Goal: Transaction & Acquisition: Book appointment/travel/reservation

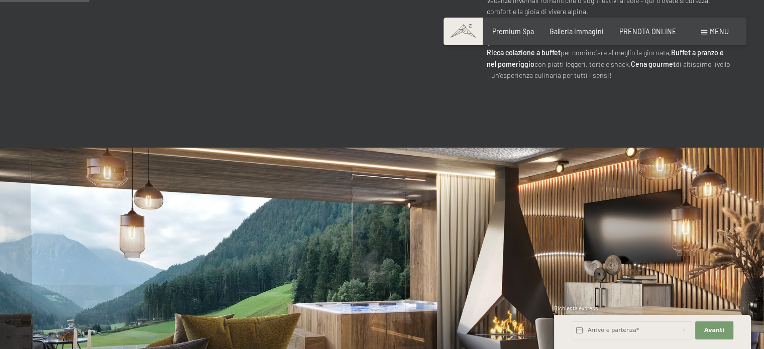
scroll to position [853, 0]
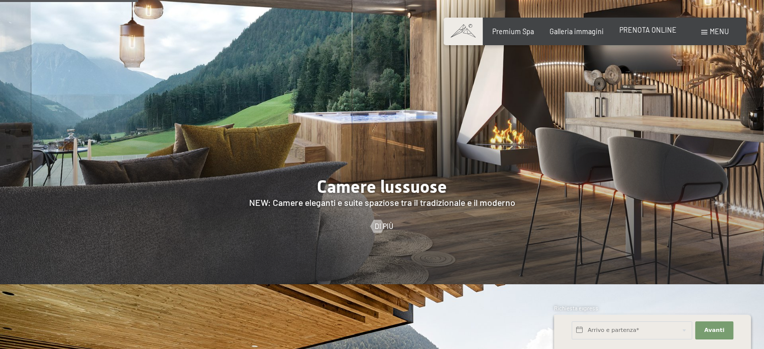
click at [658, 30] on span "PRENOTA ONLINE" at bounding box center [647, 30] width 57 height 9
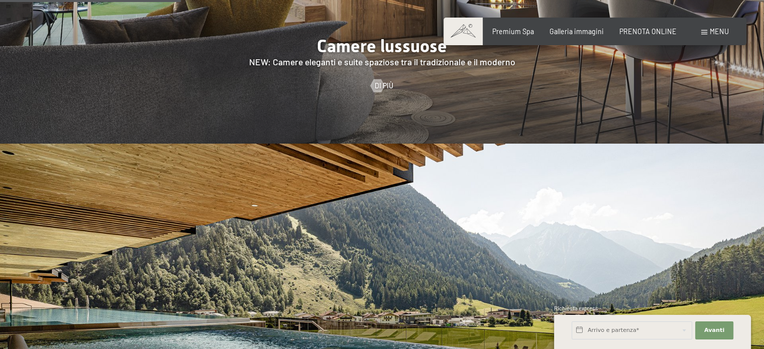
scroll to position [954, 0]
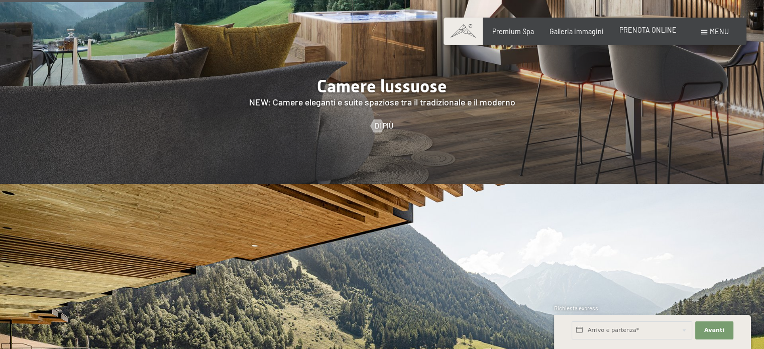
click at [639, 31] on span "PRENOTA ONLINE" at bounding box center [647, 30] width 57 height 9
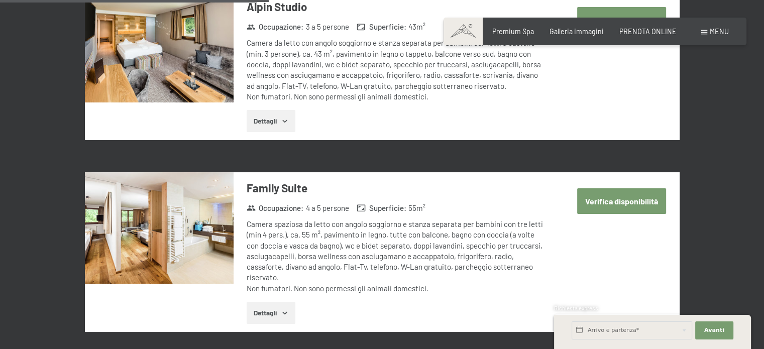
scroll to position [1205, 0]
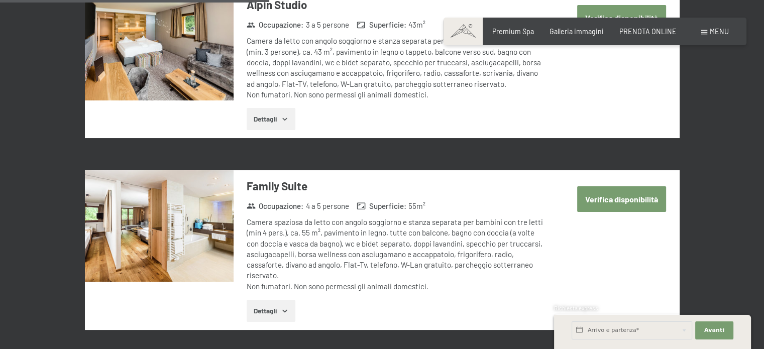
click at [647, 192] on button "Verifica disponibilità" at bounding box center [621, 199] width 89 height 26
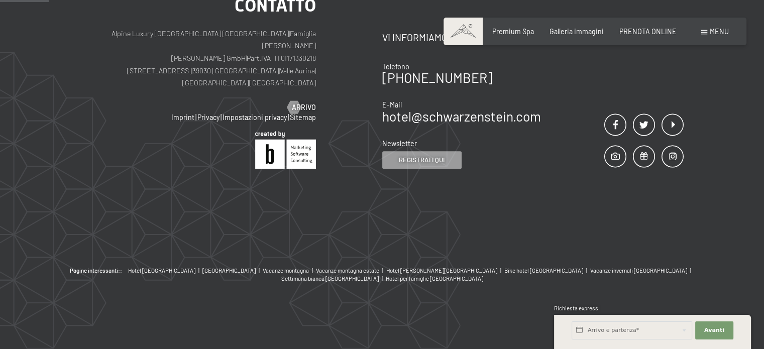
scroll to position [217, 0]
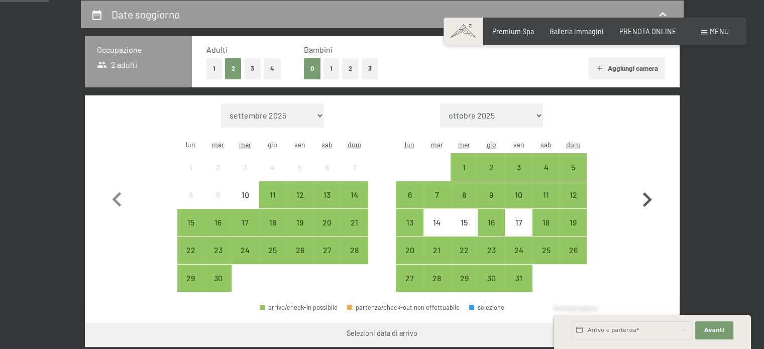
click at [645, 198] on icon "button" at bounding box center [646, 199] width 29 height 29
select select "2025-10-01"
select select "2025-11-01"
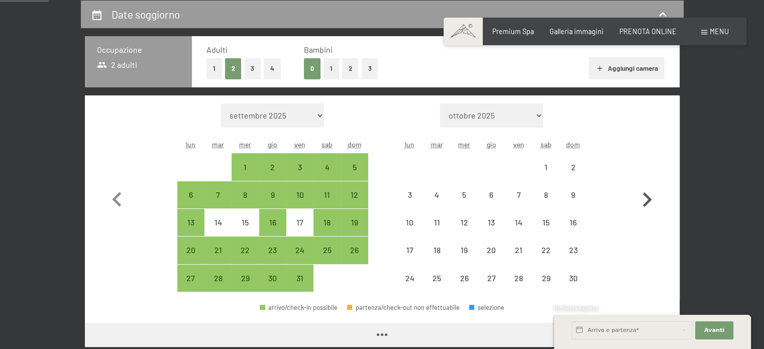
click at [645, 198] on icon "button" at bounding box center [646, 199] width 29 height 29
select select "2025-11-01"
select select "2025-12-01"
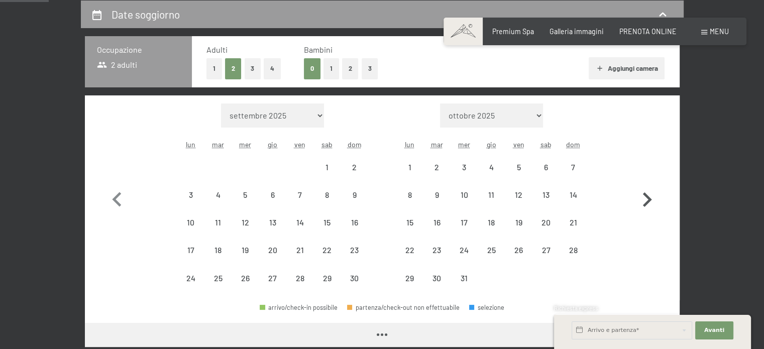
click at [645, 198] on icon "button" at bounding box center [646, 199] width 29 height 29
select select "2025-12-01"
select select "2026-01-01"
select select "2025-12-01"
select select "2026-01-01"
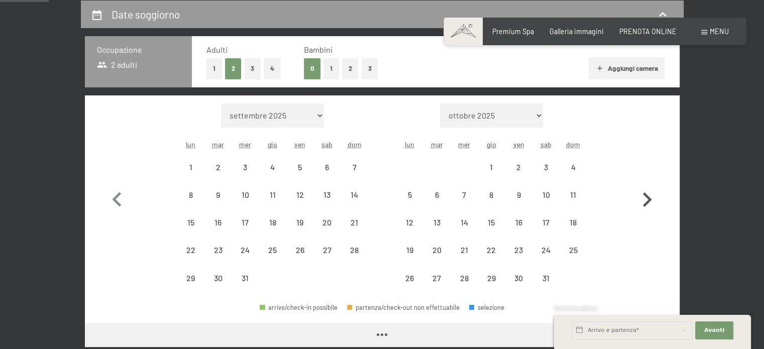
select select "2025-12-01"
select select "2026-01-01"
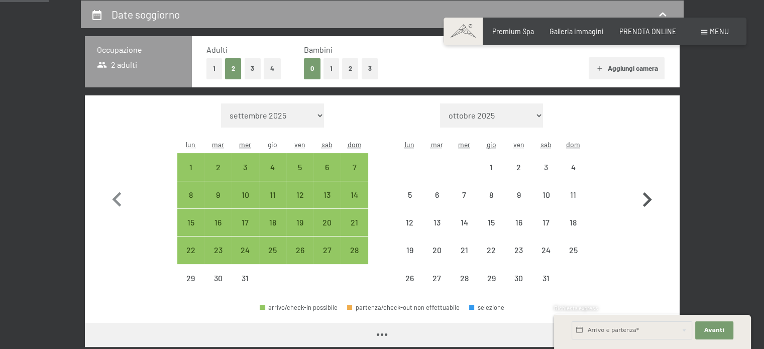
select select "2025-12-01"
select select "2026-01-01"
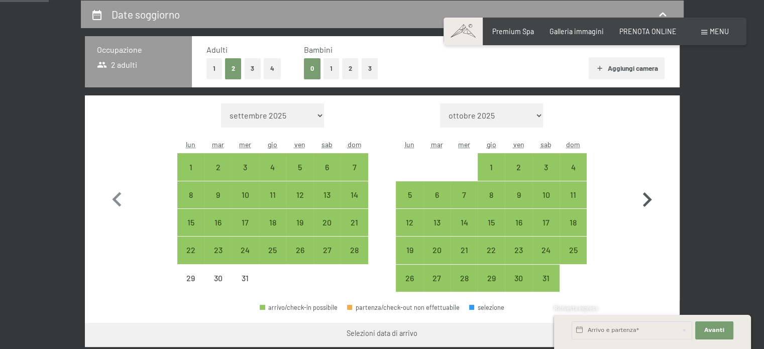
click at [645, 198] on icon "button" at bounding box center [646, 199] width 29 height 29
select select "2026-01-01"
select select "2026-02-01"
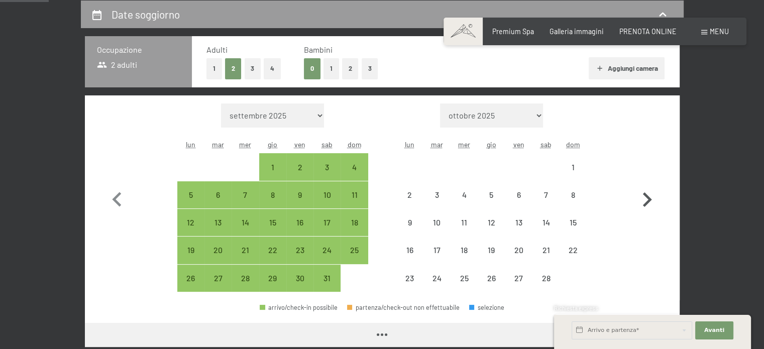
select select "2026-01-01"
select select "2026-02-01"
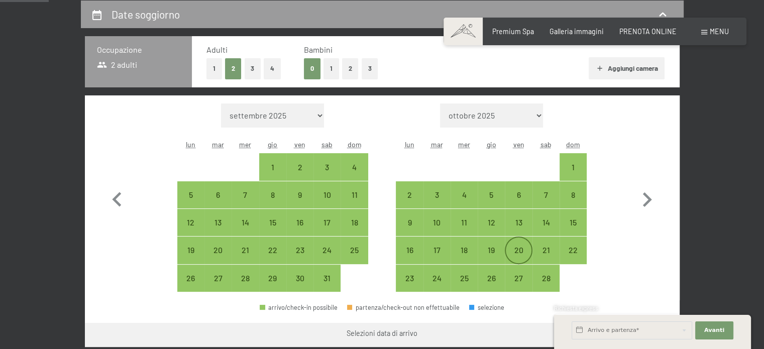
click at [520, 254] on div "20" at bounding box center [518, 258] width 25 height 25
select select "2026-01-01"
select select "2026-02-01"
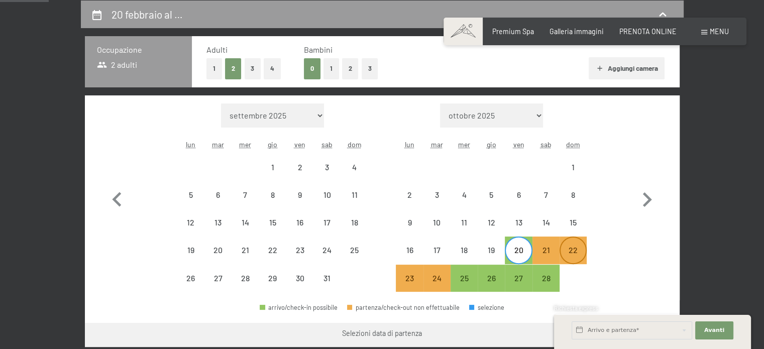
click at [572, 255] on div "22" at bounding box center [572, 258] width 25 height 25
select select "[DATE]"
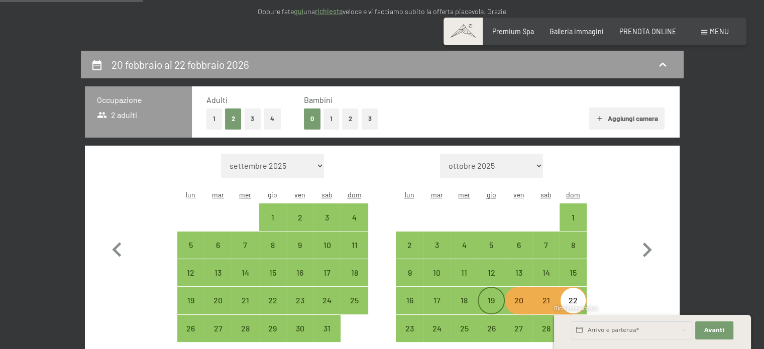
scroll to position [268, 0]
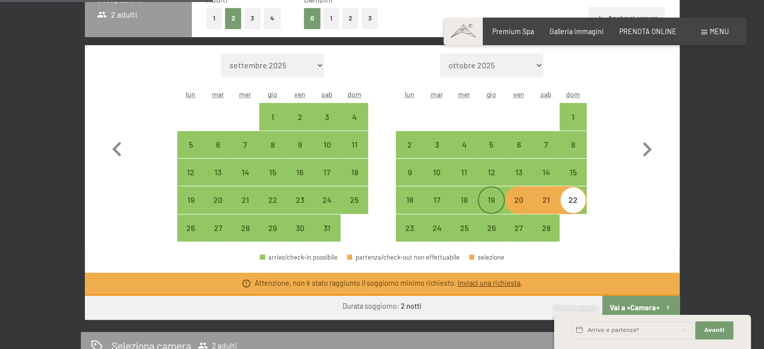
click at [488, 192] on div "19" at bounding box center [490, 199] width 25 height 25
select select "2026-01-01"
select select "2026-02-01"
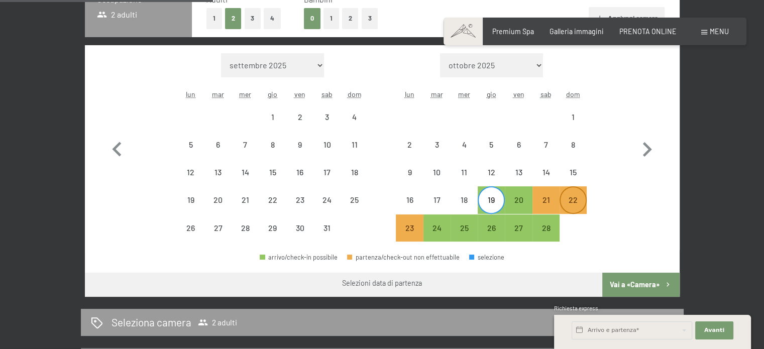
click at [574, 193] on div "22" at bounding box center [572, 199] width 25 height 25
select select "2026-01-01"
select select "2026-02-01"
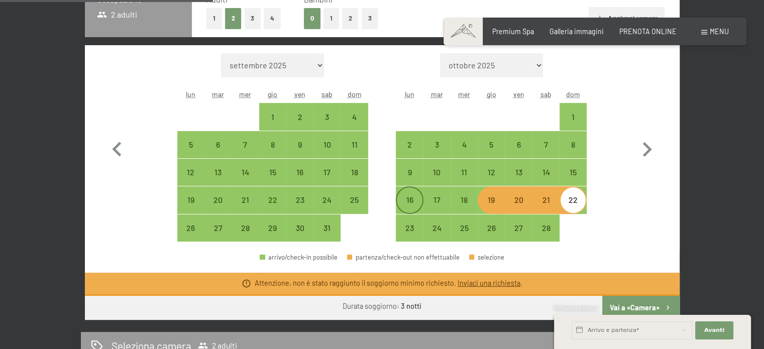
click at [410, 192] on div "16" at bounding box center [409, 199] width 25 height 25
select select "2026-01-01"
select select "2026-02-01"
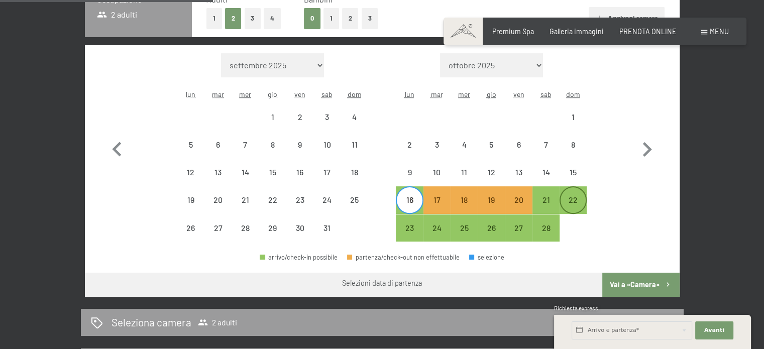
click at [566, 193] on div "22" at bounding box center [572, 199] width 25 height 25
select select "2026-01-01"
select select "2026-02-01"
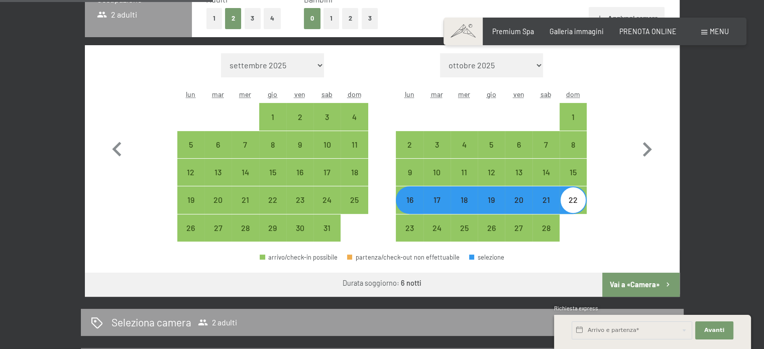
click at [551, 202] on div "21" at bounding box center [545, 208] width 25 height 25
select select "2026-01-01"
select select "2026-02-01"
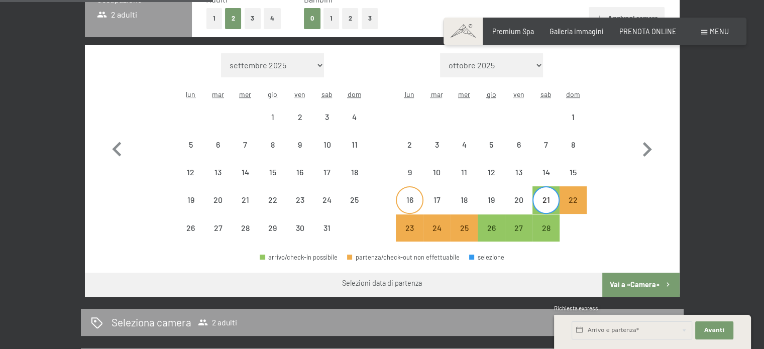
click at [407, 196] on div "16" at bounding box center [409, 208] width 25 height 25
select select "2026-01-01"
select select "2026-02-01"
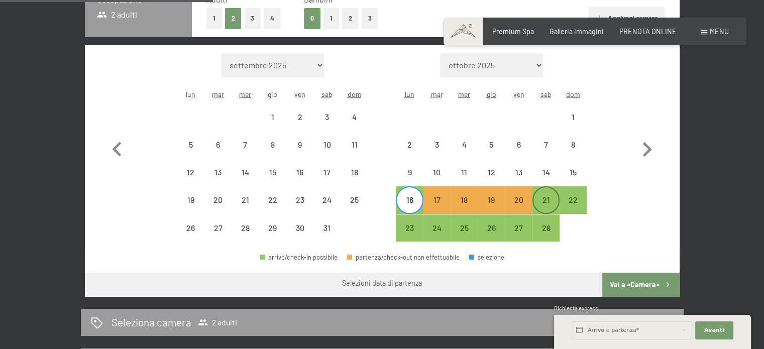
click at [542, 197] on div "21" at bounding box center [545, 208] width 25 height 25
select select "2026-01-01"
select select "2026-02-01"
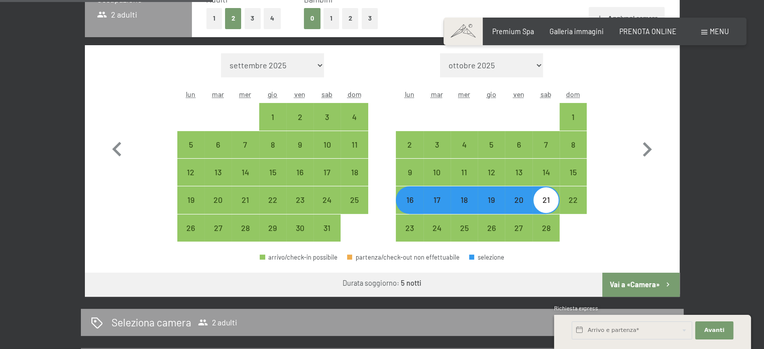
click at [403, 199] on div "16" at bounding box center [409, 208] width 25 height 25
select select "2026-01-01"
select select "2026-02-01"
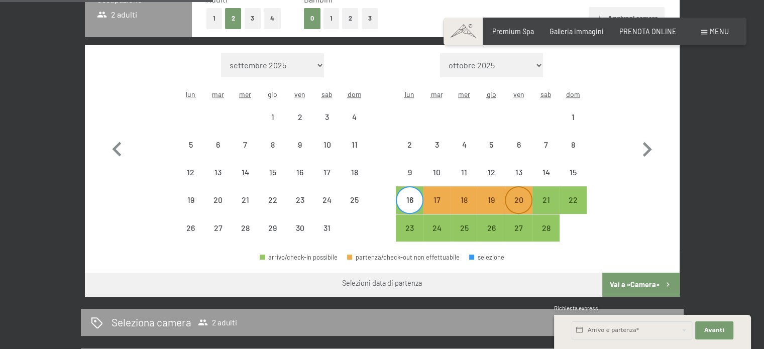
click at [512, 196] on div "20" at bounding box center [518, 208] width 25 height 25
select select "2026-01-01"
select select "2026-02-01"
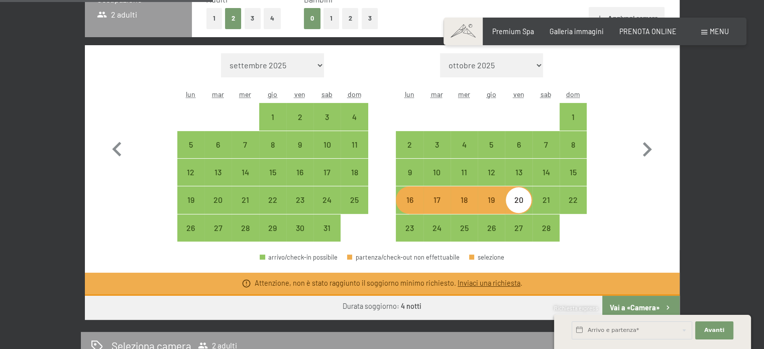
click at [493, 199] on div "19" at bounding box center [490, 208] width 25 height 25
select select "2026-01-01"
select select "2026-02-01"
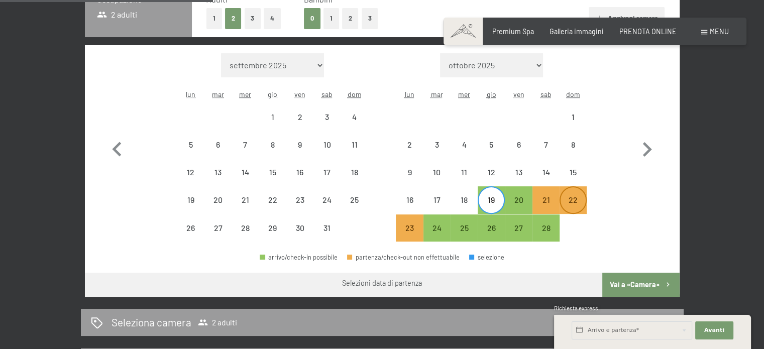
click at [567, 196] on div "22" at bounding box center [572, 208] width 25 height 25
select select "2026-01-01"
select select "2026-02-01"
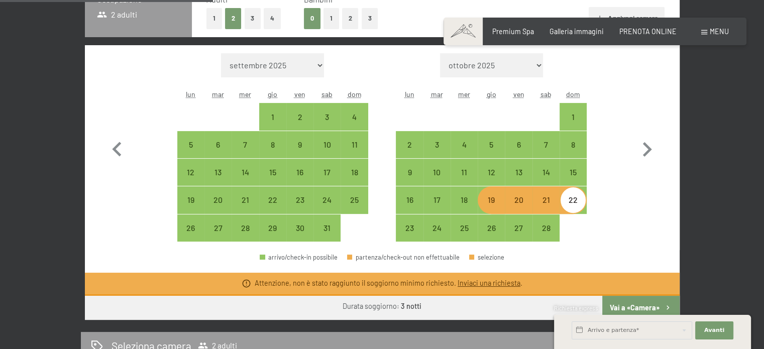
click at [483, 200] on div "19" at bounding box center [490, 208] width 25 height 25
select select "2026-01-01"
select select "2026-02-01"
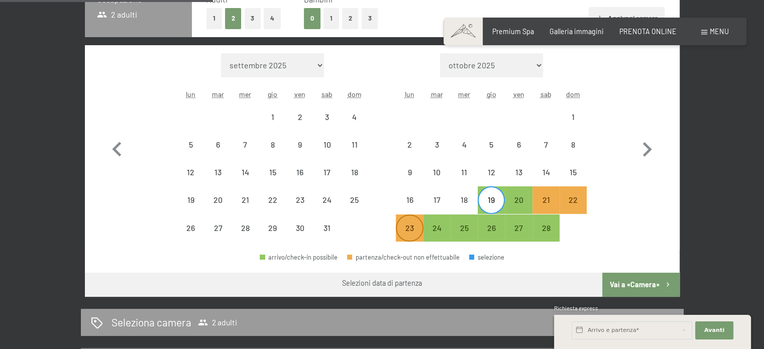
click at [410, 228] on div "23" at bounding box center [409, 236] width 25 height 25
select select "2026-01-01"
select select "2026-02-01"
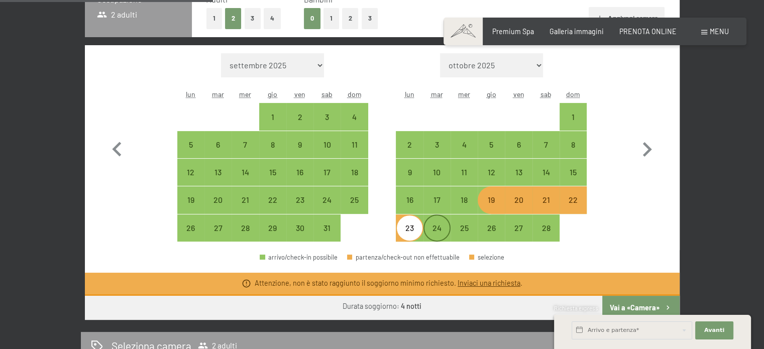
click at [440, 228] on div "24" at bounding box center [436, 236] width 25 height 25
select select "2026-01-01"
select select "2026-02-01"
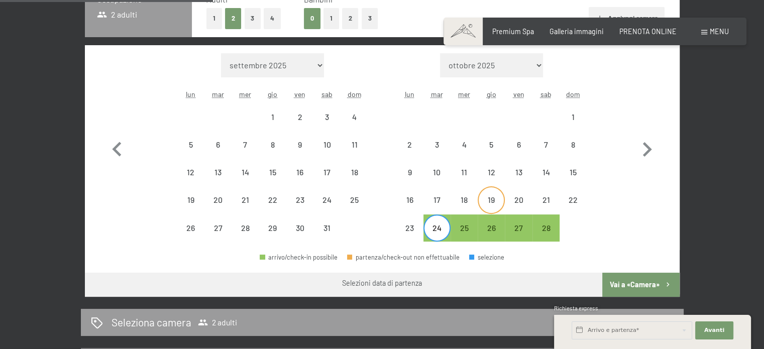
click at [496, 201] on div "19" at bounding box center [490, 208] width 25 height 25
select select "2026-01-01"
select select "2026-02-01"
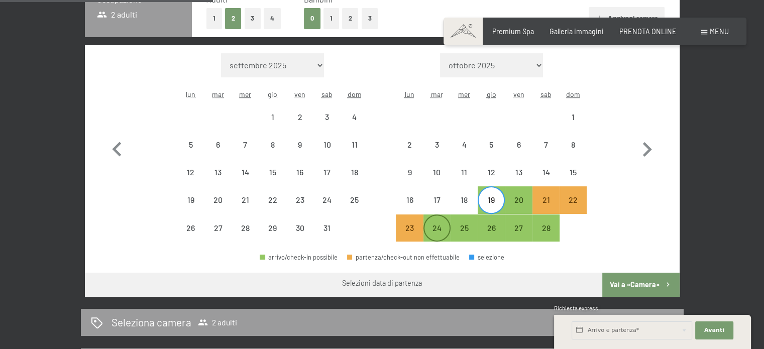
click at [435, 228] on div "24" at bounding box center [436, 236] width 25 height 25
select select "2026-01-01"
select select "2026-02-01"
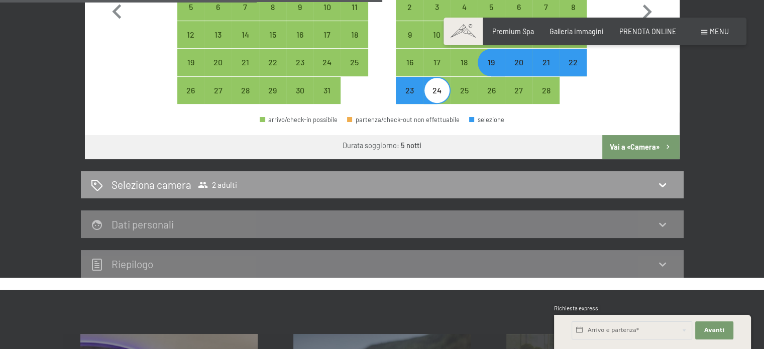
scroll to position [468, 0]
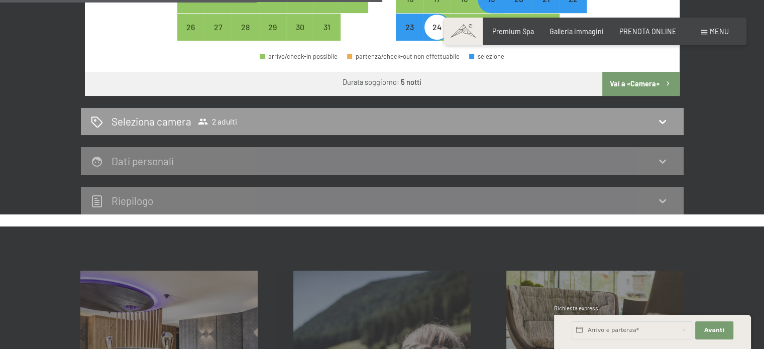
click at [637, 80] on button "Vai a «Camera»" at bounding box center [640, 84] width 77 height 24
select select "2026-01-01"
select select "2026-02-01"
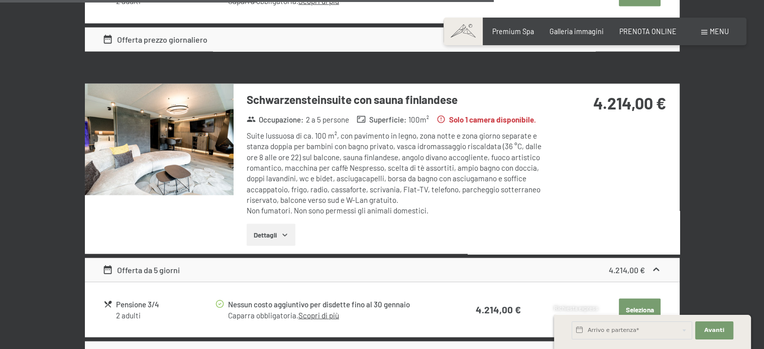
scroll to position [2175, 0]
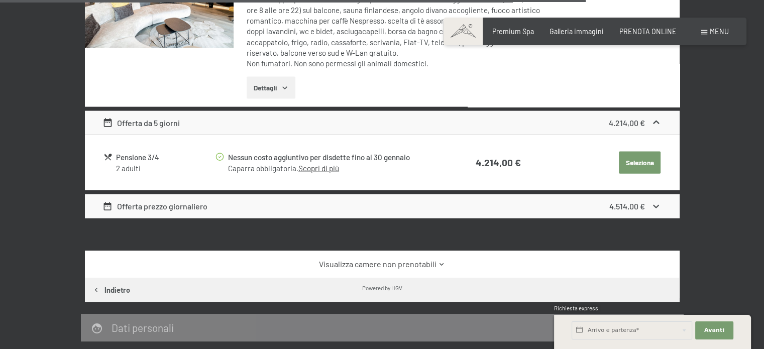
click at [636, 160] on button "Seleziona" at bounding box center [639, 163] width 42 height 22
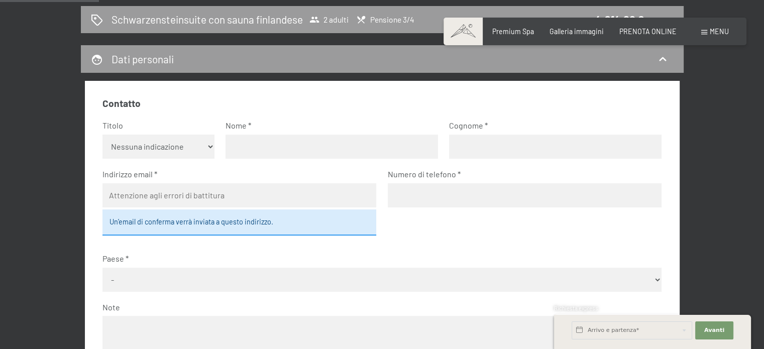
scroll to position [67, 0]
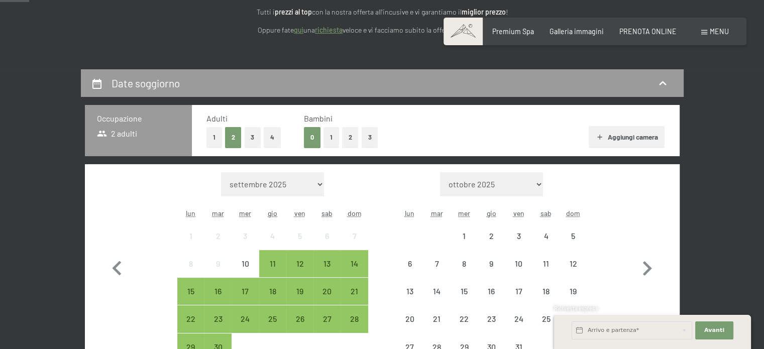
scroll to position [151, 0]
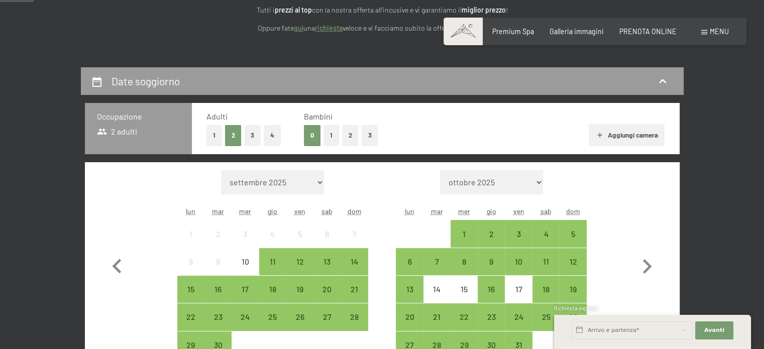
click at [276, 136] on button "4" at bounding box center [272, 135] width 17 height 21
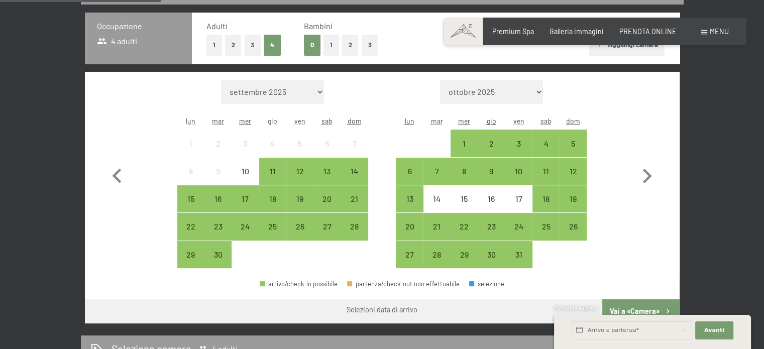
scroll to position [301, 0]
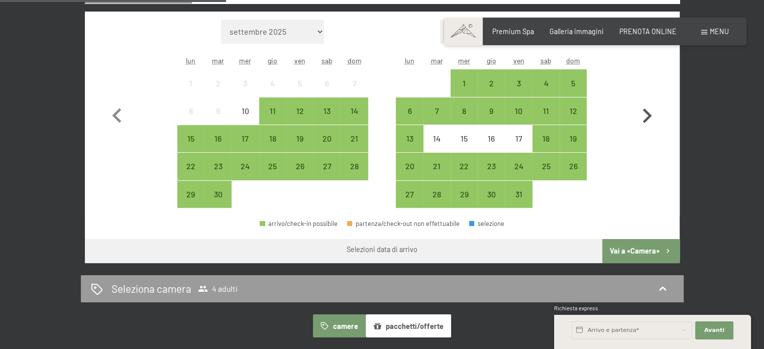
click at [647, 115] on icon "button" at bounding box center [646, 115] width 29 height 29
select select "2025-10-01"
select select "2025-11-01"
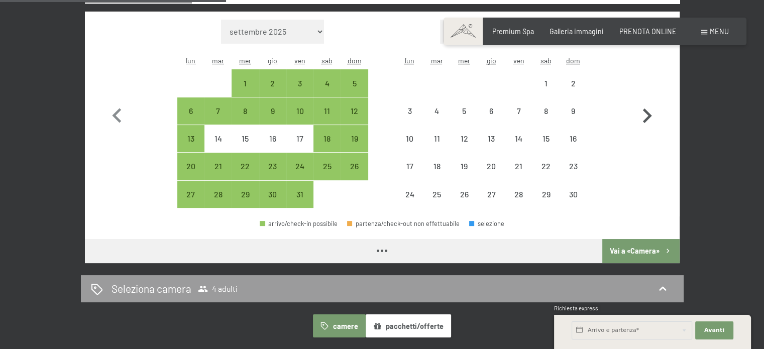
click at [647, 115] on icon "button" at bounding box center [646, 115] width 29 height 29
select select "2025-11-01"
select select "2025-12-01"
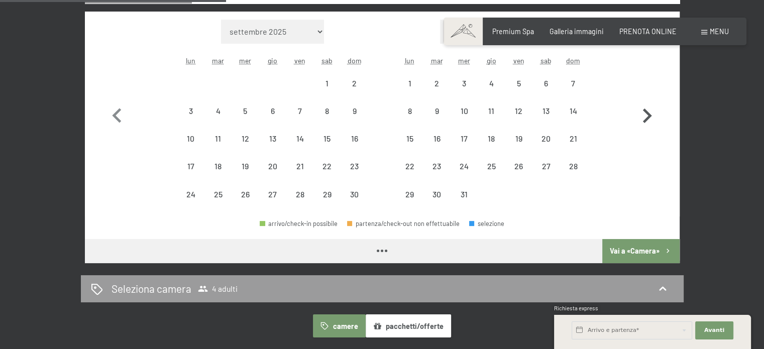
select select "2025-11-01"
select select "2025-12-01"
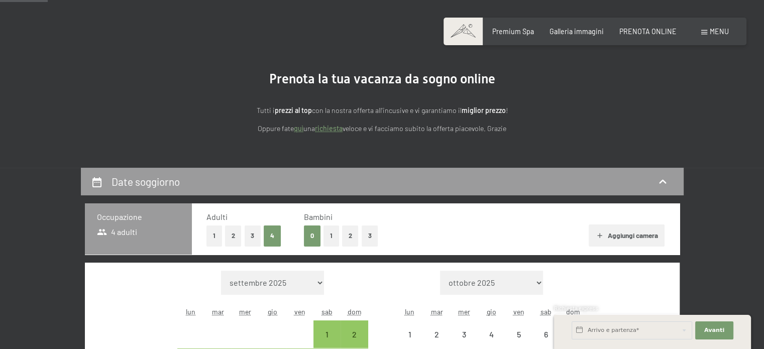
select select "2025-11-01"
select select "2025-12-01"
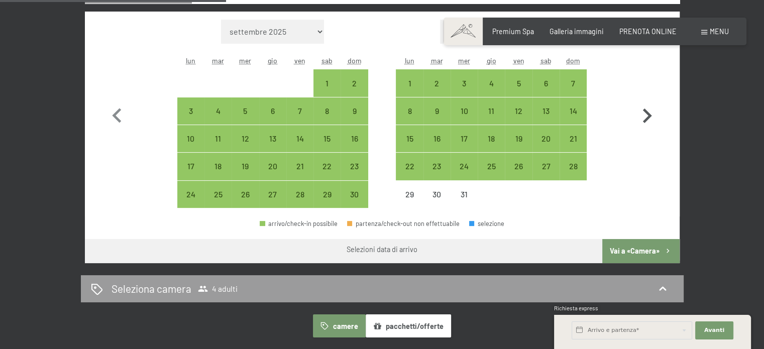
click at [642, 117] on icon "button" at bounding box center [646, 115] width 29 height 29
select select "2025-12-01"
select select "2026-01-01"
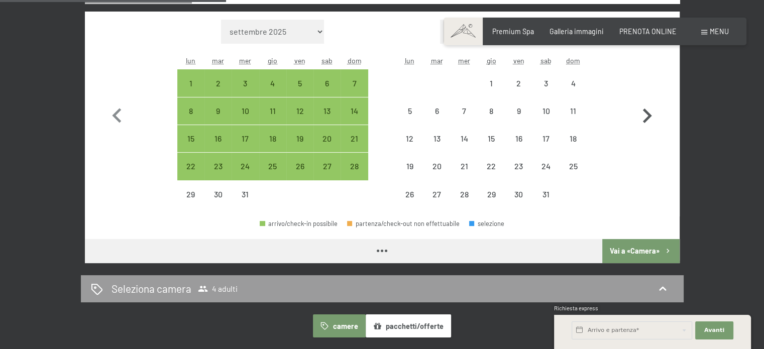
click at [642, 117] on icon "button" at bounding box center [646, 115] width 29 height 29
select select "2026-01-01"
select select "2026-02-01"
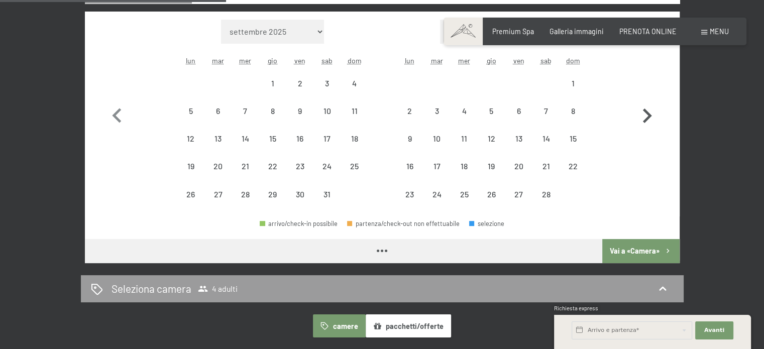
select select "2026-01-01"
select select "2026-02-01"
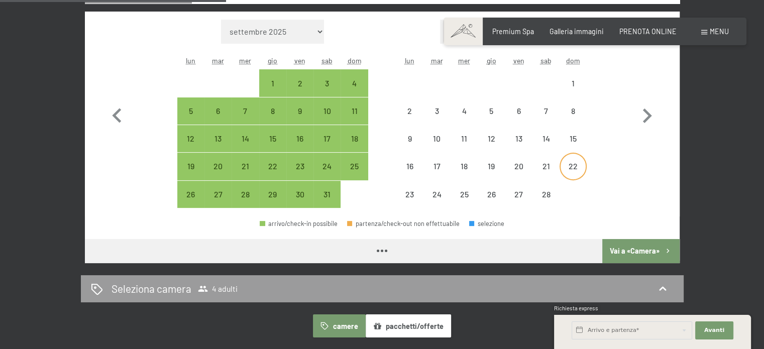
select select "[DATE]"
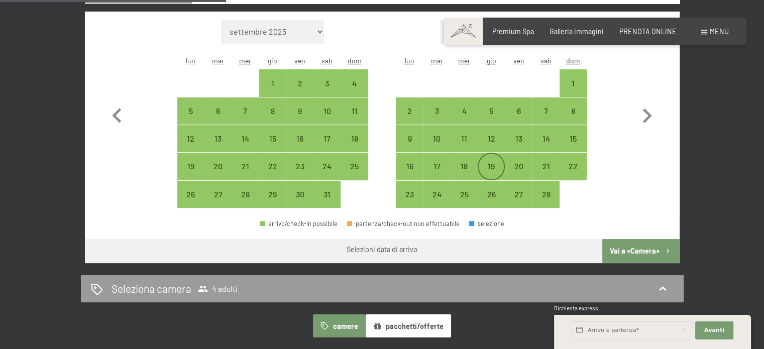
click at [500, 164] on div "19" at bounding box center [490, 174] width 25 height 25
select select "2026-01-01"
select select "2026-02-01"
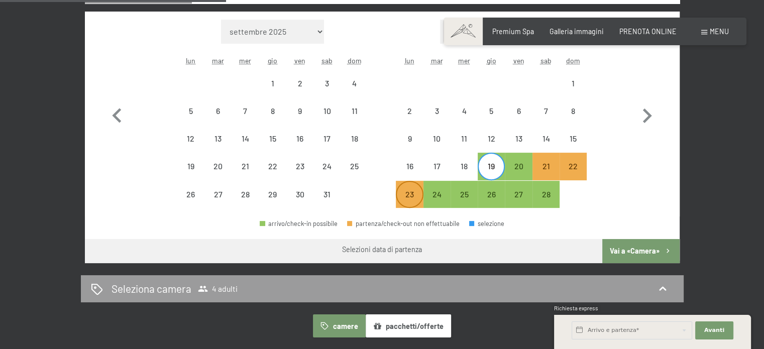
click at [414, 194] on div "23" at bounding box center [409, 202] width 25 height 25
select select "2026-01-01"
select select "2026-02-01"
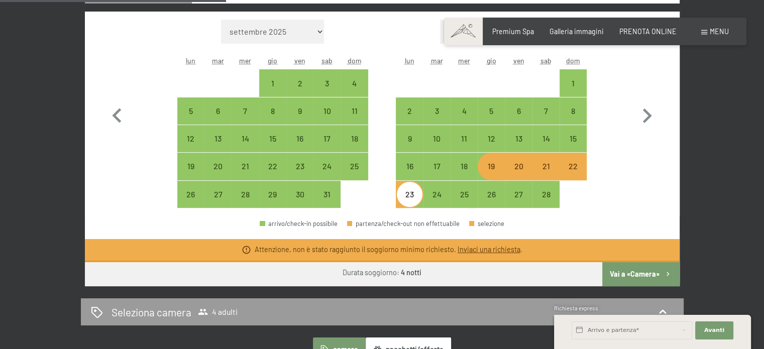
click at [493, 163] on div "19" at bounding box center [490, 174] width 25 height 25
select select "2026-01-01"
select select "2026-02-01"
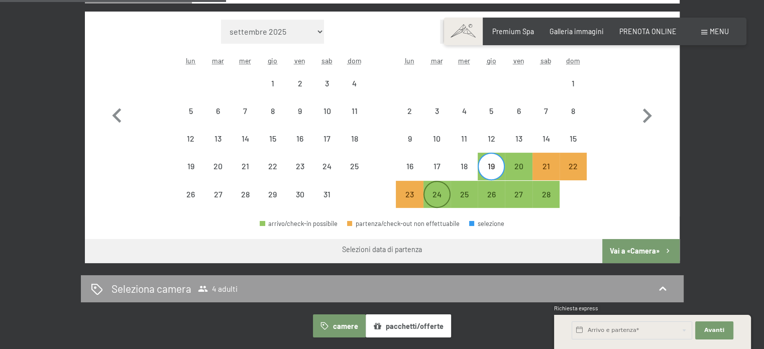
click at [439, 188] on div "24" at bounding box center [436, 194] width 25 height 25
select select "2026-01-01"
select select "2026-02-01"
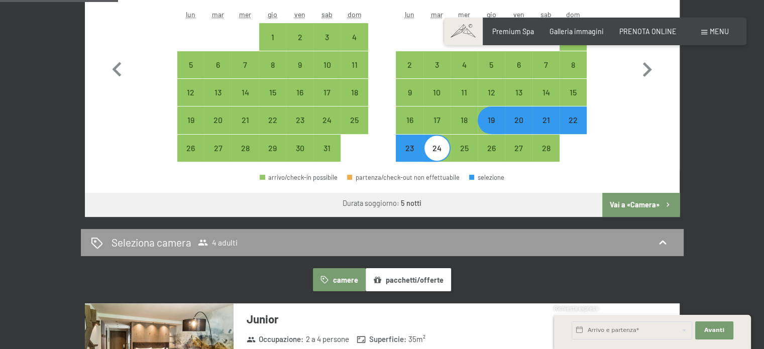
scroll to position [402, 0]
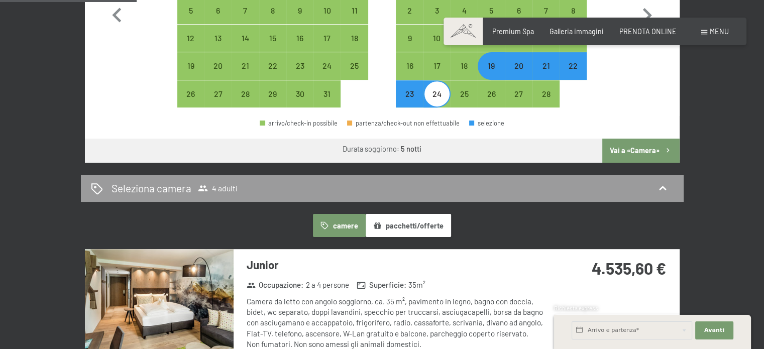
click at [653, 147] on button "Vai a «Camera»" at bounding box center [640, 151] width 77 height 24
select select "2026-01-01"
select select "2026-02-01"
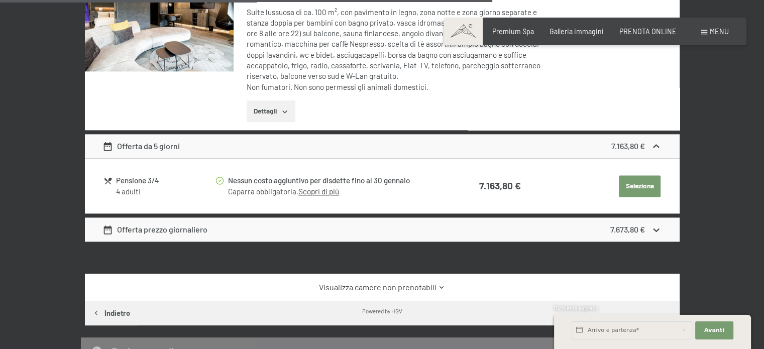
scroll to position [1272, 0]
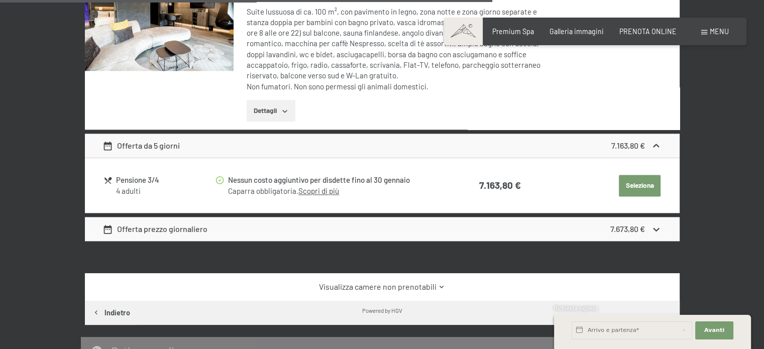
click at [649, 181] on button "Seleziona" at bounding box center [639, 186] width 42 height 22
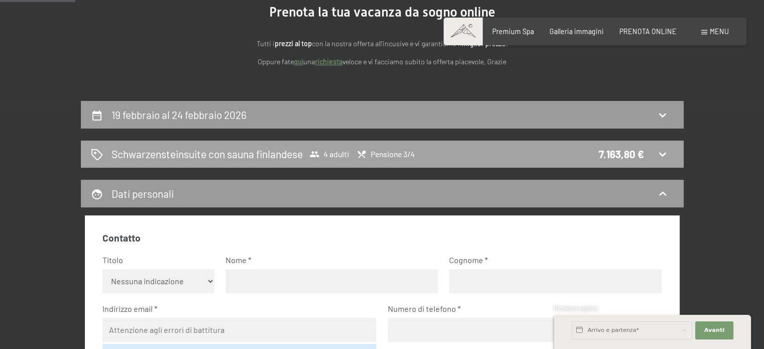
click at [664, 153] on icon at bounding box center [662, 155] width 7 height 4
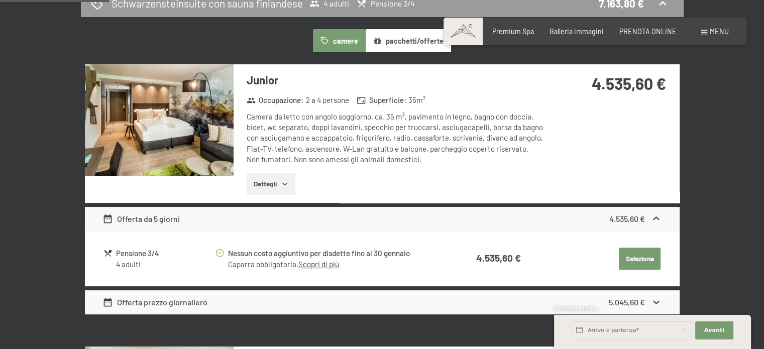
scroll to position [318, 0]
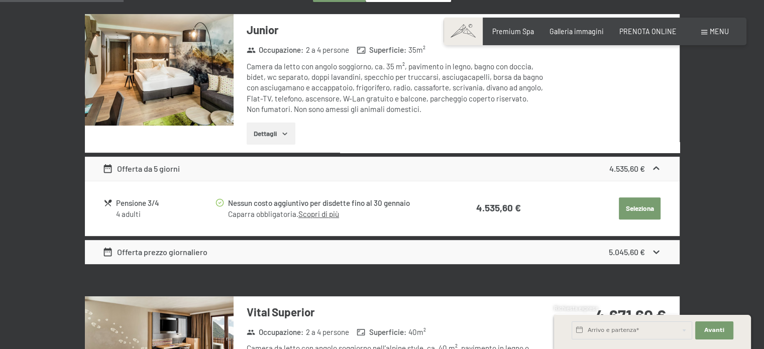
click at [657, 250] on icon at bounding box center [656, 251] width 11 height 11
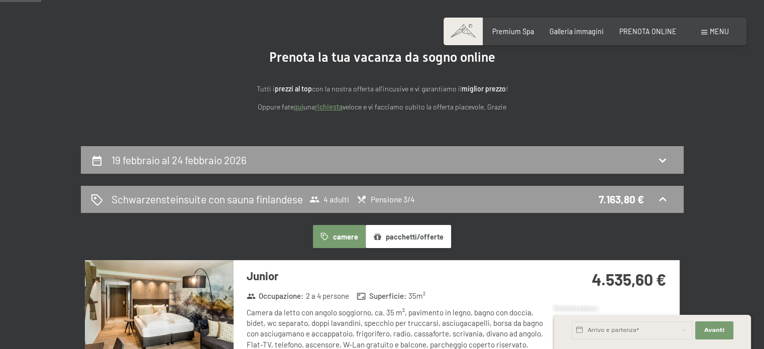
scroll to position [0, 0]
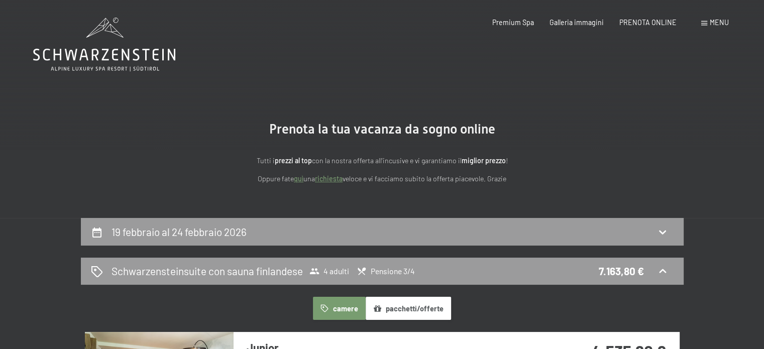
click at [116, 46] on icon at bounding box center [104, 45] width 142 height 54
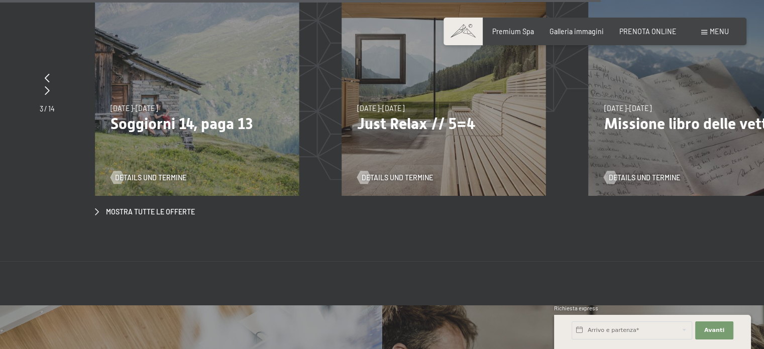
scroll to position [3363, 0]
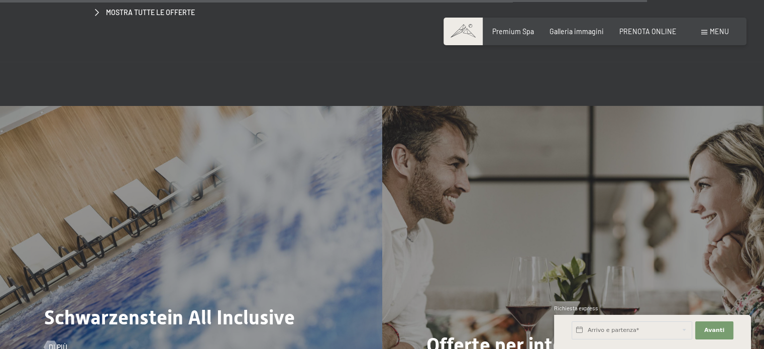
scroll to position [3614, 0]
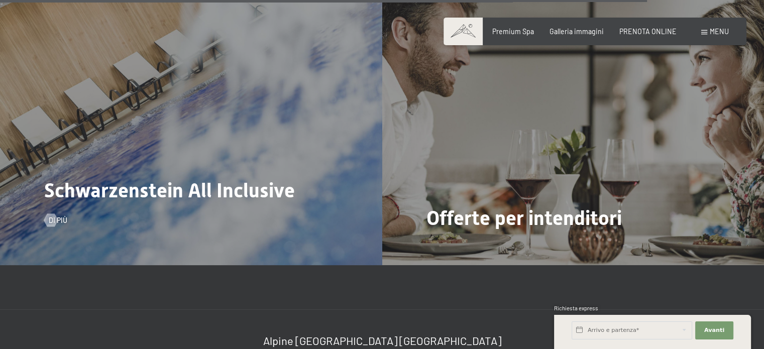
click at [206, 179] on span "Schwarzenstein All Inclusive" at bounding box center [169, 190] width 250 height 23
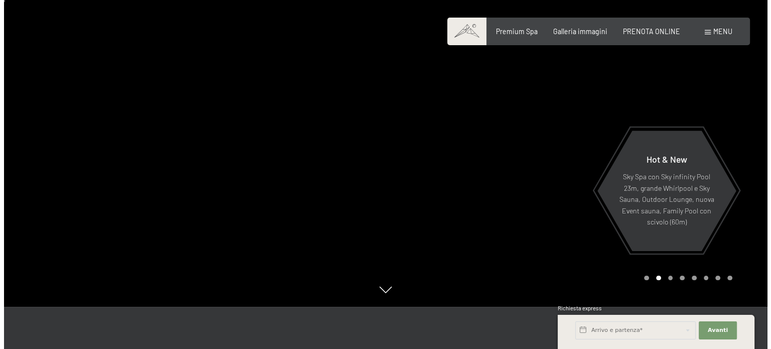
scroll to position [0, 0]
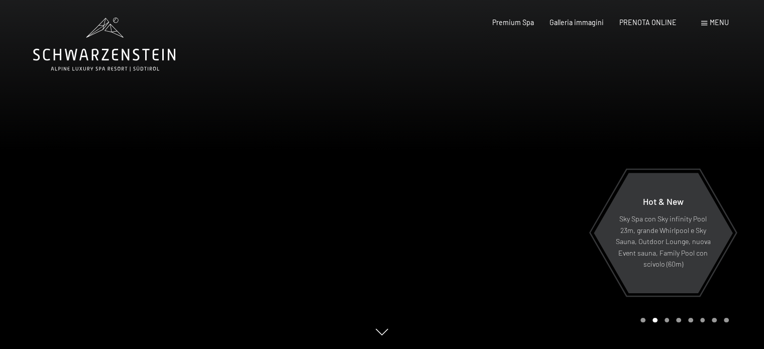
click at [728, 21] on div "Prenotazione Richiesta Premium Spa Galleria immagini PRENOTA ONLINE Menu DE IT …" at bounding box center [594, 23] width 267 height 10
click at [708, 23] on div "Menu" at bounding box center [715, 23] width 28 height 10
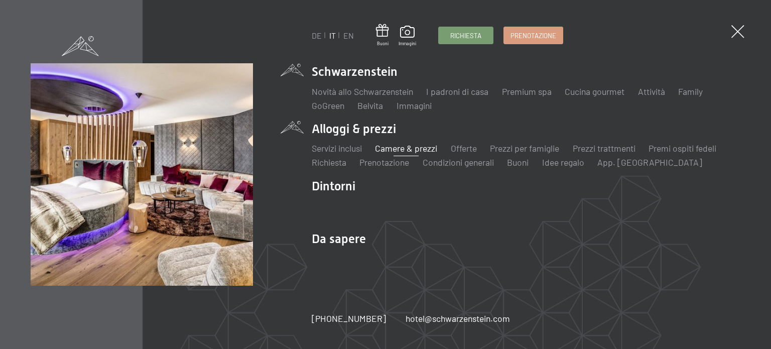
click at [412, 148] on link "Camere & prezzi" at bounding box center [406, 148] width 62 height 11
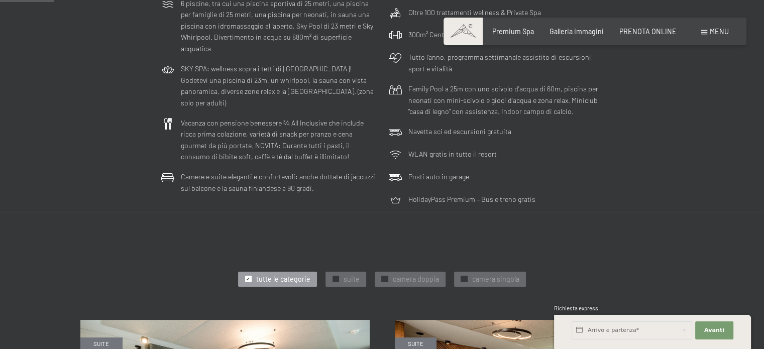
scroll to position [341, 0]
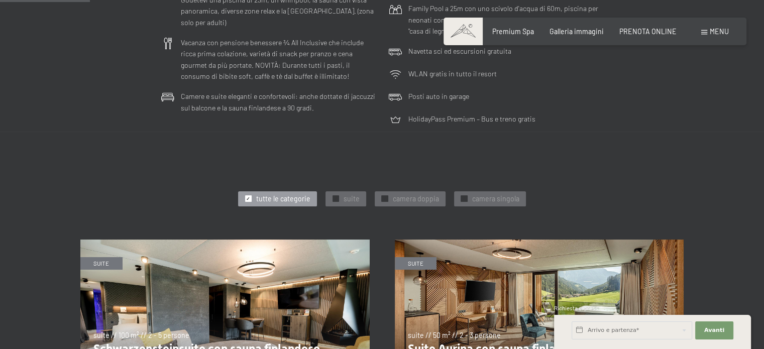
click at [334, 201] on span "Consenso marketing*" at bounding box center [323, 203] width 76 height 10
click at [280, 201] on input "Consenso marketing*" at bounding box center [275, 203] width 10 height 10
click at [336, 200] on span "Consenso marketing*" at bounding box center [323, 203] width 76 height 10
click at [280, 200] on input "Consenso marketing*" at bounding box center [275, 203] width 10 height 10
checkbox input "false"
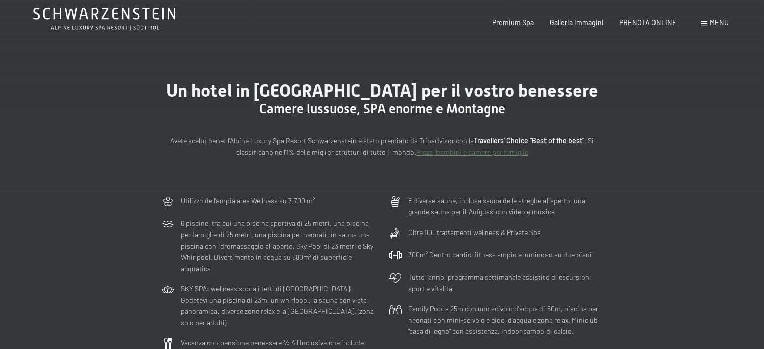
scroll to position [0, 0]
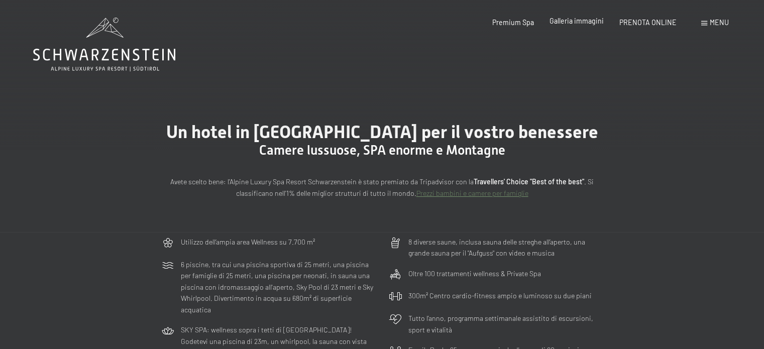
click at [580, 23] on span "Galleria immagini" at bounding box center [576, 21] width 54 height 9
click at [447, 192] on link "Prezzi bambini e camere per famiglie" at bounding box center [472, 193] width 112 height 9
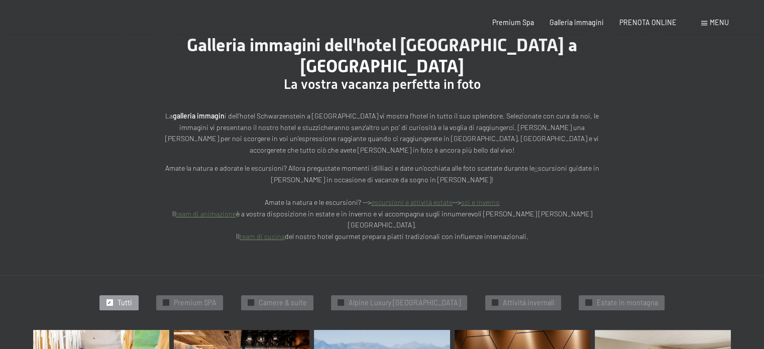
scroll to position [151, 0]
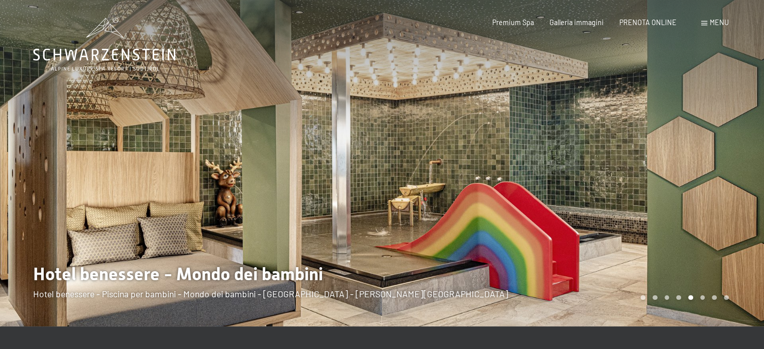
click at [93, 49] on icon at bounding box center [104, 55] width 142 height 12
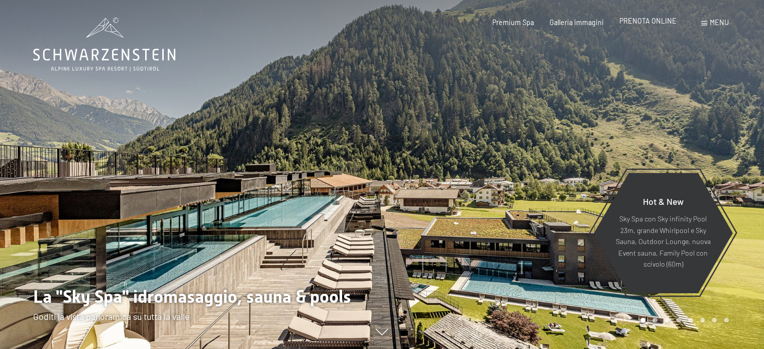
click at [659, 19] on span "PRENOTA ONLINE" at bounding box center [647, 21] width 57 height 9
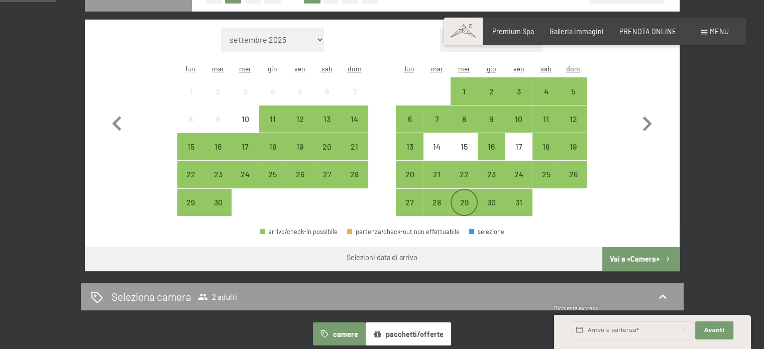
scroll to position [251, 0]
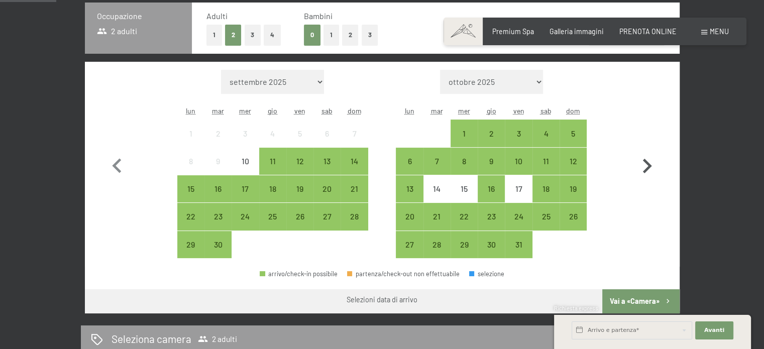
click at [643, 166] on icon "button" at bounding box center [646, 166] width 29 height 29
select select "2025-10-01"
select select "2025-11-01"
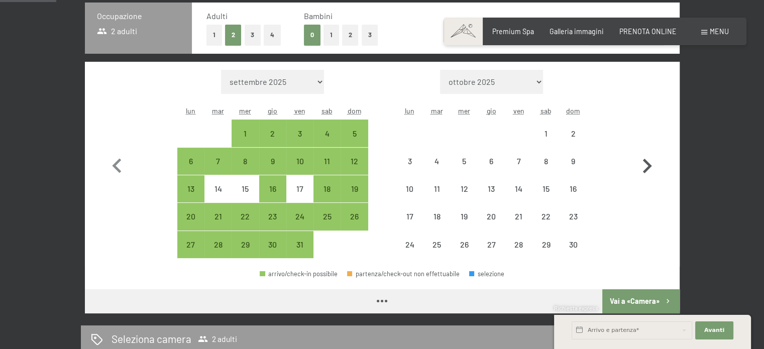
click at [643, 166] on icon "button" at bounding box center [646, 166] width 29 height 29
select select "2025-11-01"
select select "2025-12-01"
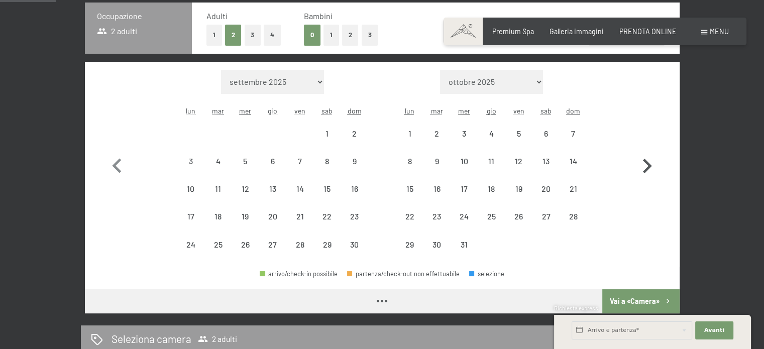
select select "2025-11-01"
select select "2025-12-01"
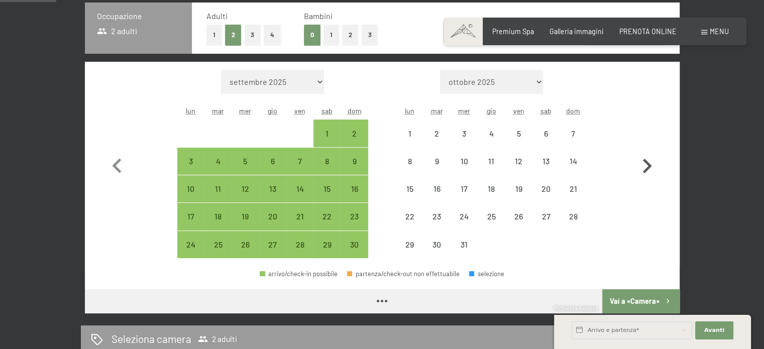
click at [643, 166] on icon "button" at bounding box center [646, 166] width 29 height 29
select select "2025-12-01"
select select "2026-01-01"
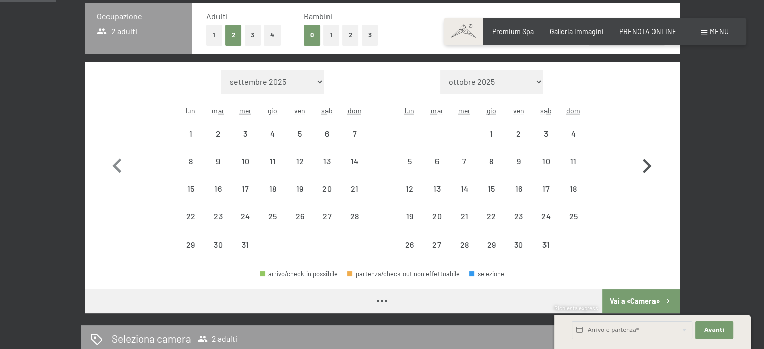
select select "2025-12-01"
select select "2026-01-01"
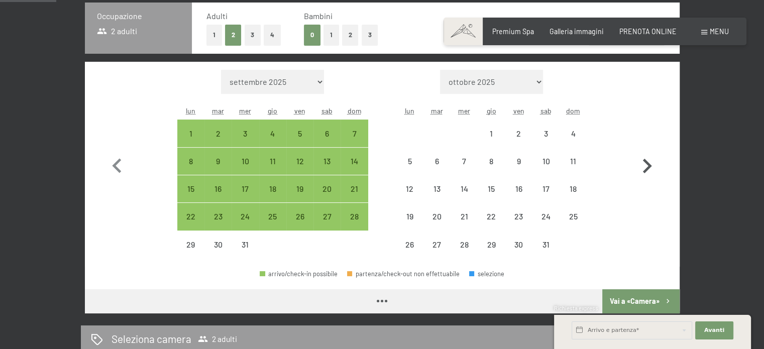
select select "2025-12-01"
select select "2026-01-01"
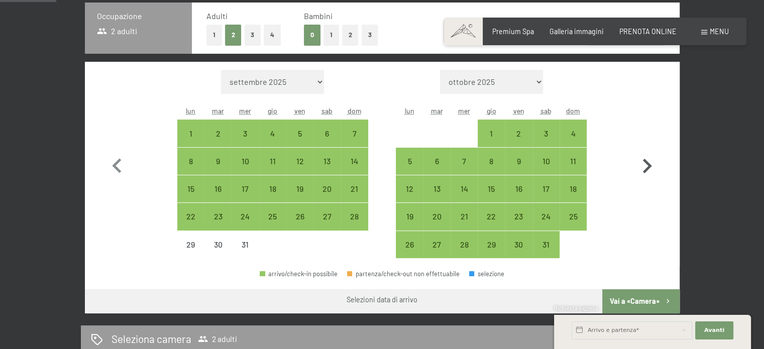
click at [643, 166] on icon "button" at bounding box center [646, 166] width 29 height 29
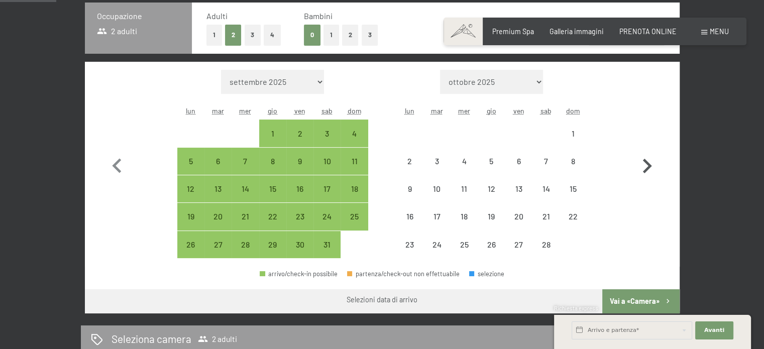
select select "2026-01-01"
select select "2026-02-01"
select select "2026-01-01"
select select "2026-02-01"
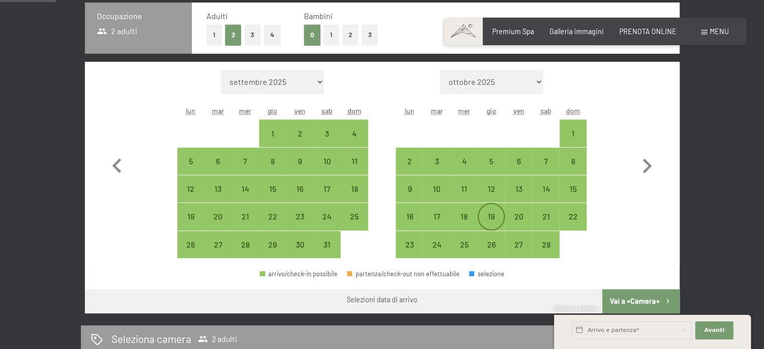
click at [494, 217] on div "19" at bounding box center [490, 224] width 25 height 25
select select "2026-01-01"
select select "2026-02-01"
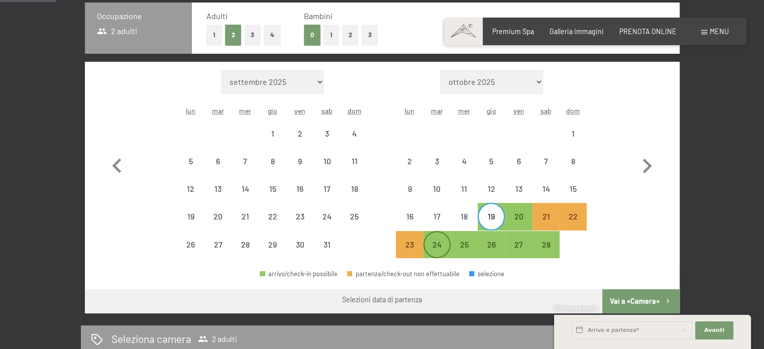
click at [438, 241] on div "24" at bounding box center [436, 252] width 25 height 25
select select "2026-01-01"
select select "2026-02-01"
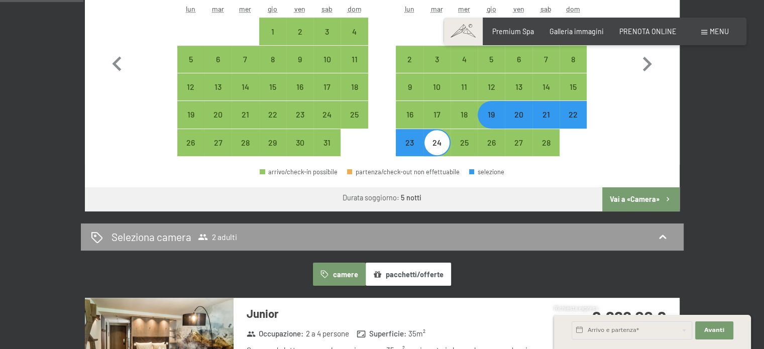
scroll to position [351, 0]
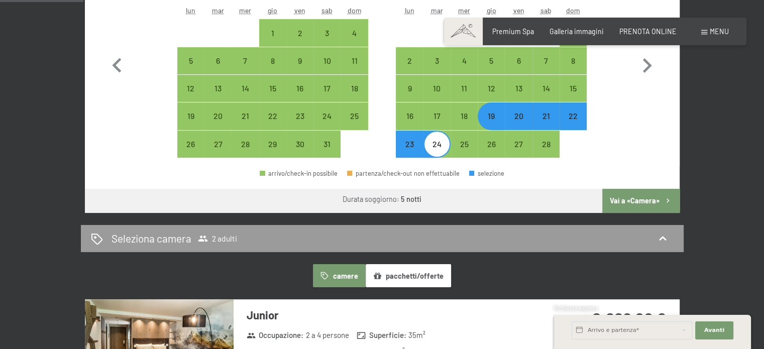
click at [495, 118] on div "19" at bounding box center [490, 124] width 25 height 25
select select "2026-01-01"
select select "2026-02-01"
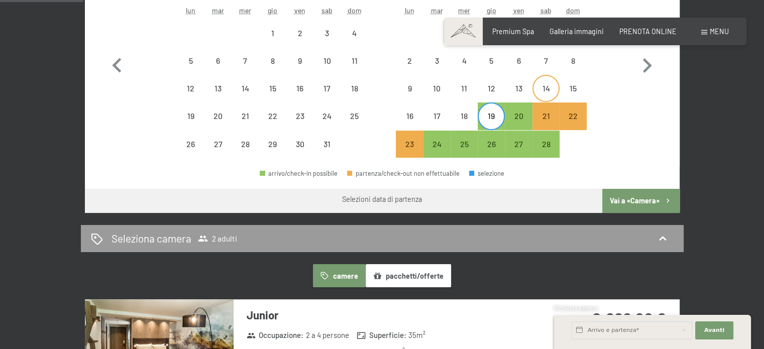
click at [547, 92] on div "14" at bounding box center [545, 96] width 25 height 25
select select "2026-01-01"
select select "2026-02-01"
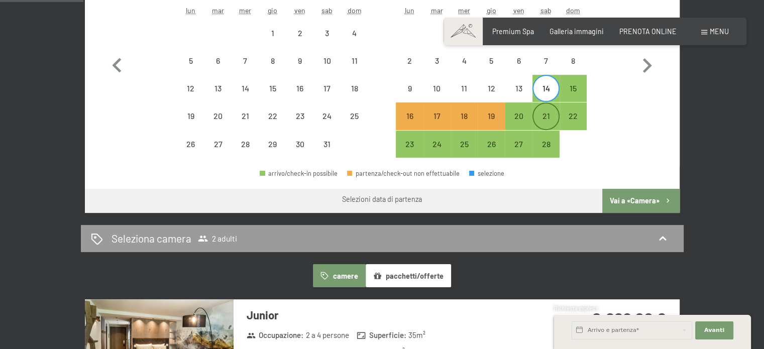
click at [545, 118] on div "21" at bounding box center [545, 124] width 25 height 25
select select "2026-01-01"
select select "2026-02-01"
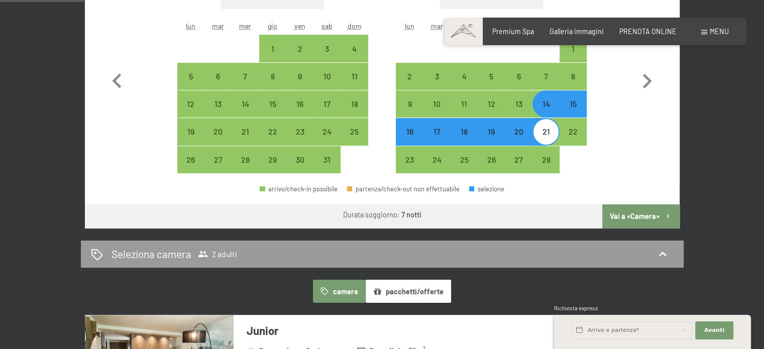
scroll to position [301, 0]
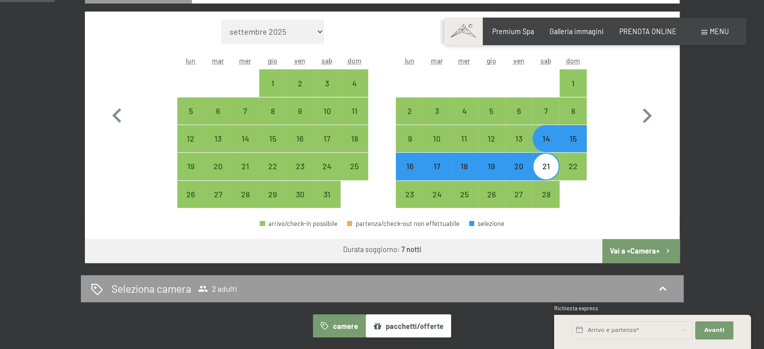
click at [552, 170] on div "21" at bounding box center [545, 174] width 25 height 25
select select "2026-01-01"
select select "2026-02-01"
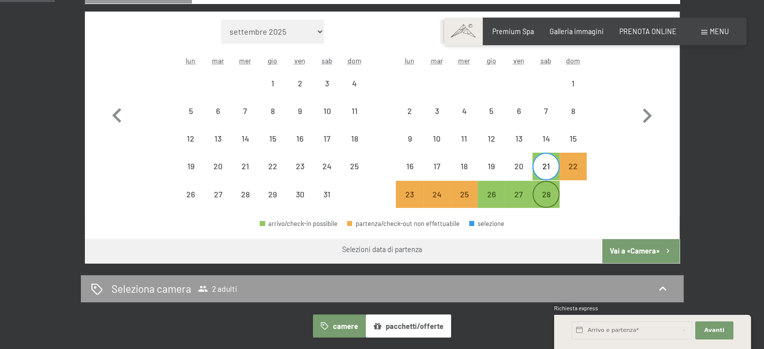
click at [549, 197] on div "28" at bounding box center [545, 202] width 25 height 25
select select "2026-01-01"
select select "2026-02-01"
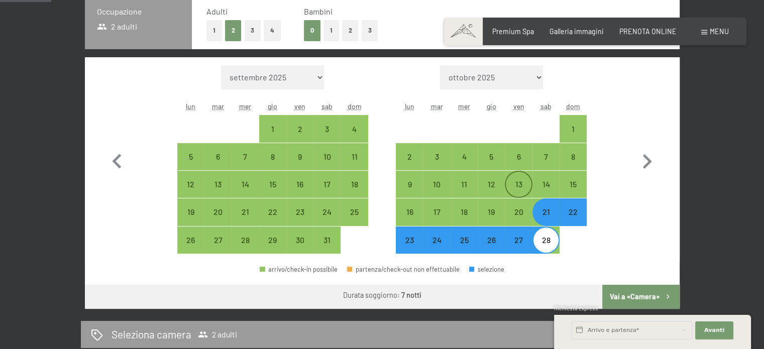
scroll to position [251, 0]
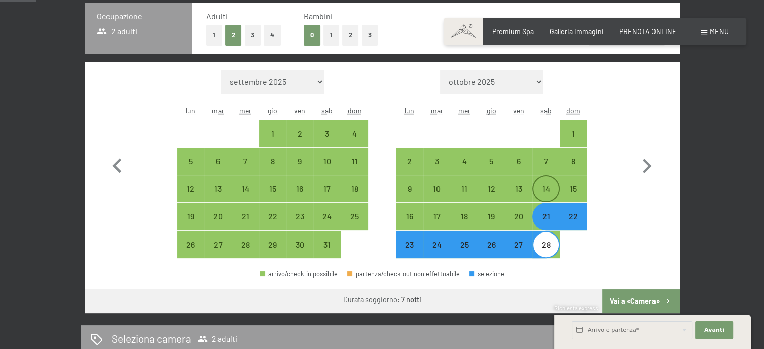
click at [542, 183] on div "14" at bounding box center [545, 188] width 25 height 25
select select "2026-01-01"
select select "2026-02-01"
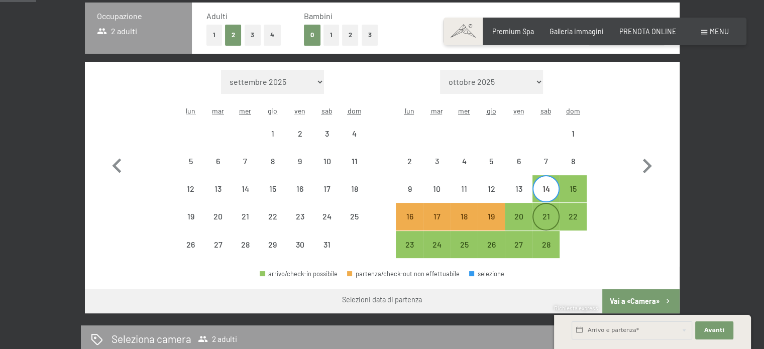
click at [546, 212] on div "21" at bounding box center [545, 224] width 25 height 25
select select "2026-01-01"
select select "2026-02-01"
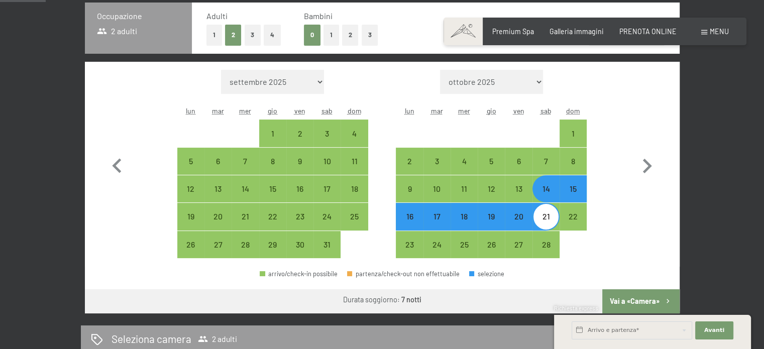
click at [546, 218] on div "21" at bounding box center [545, 224] width 25 height 25
select select "2026-01-01"
select select "2026-02-01"
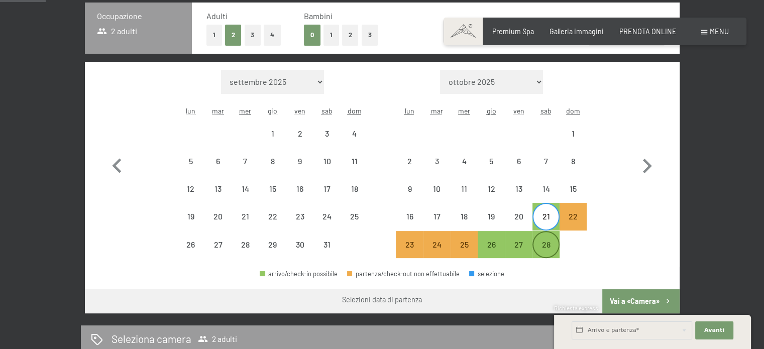
click at [547, 241] on div "28" at bounding box center [545, 252] width 25 height 25
select select "2026-01-01"
select select "2026-02-01"
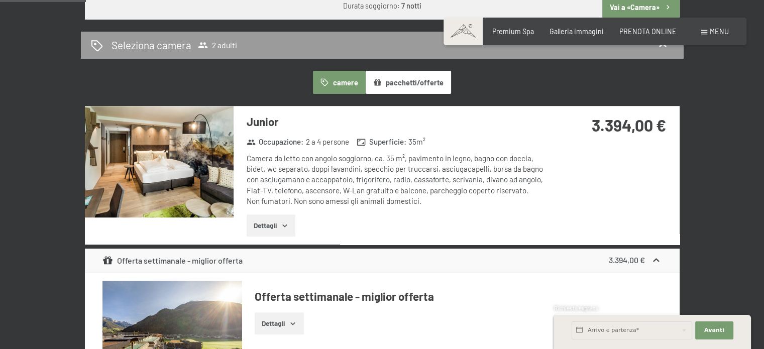
scroll to position [602, 0]
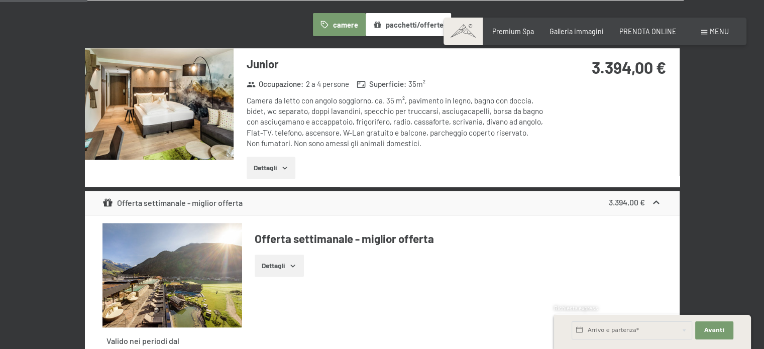
click at [283, 164] on icon "button" at bounding box center [285, 168] width 8 height 8
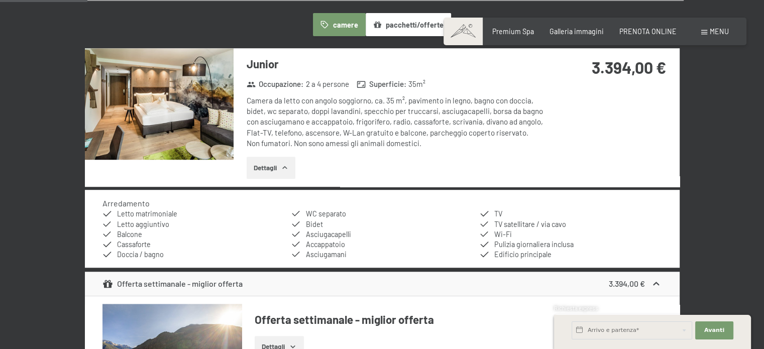
click at [283, 164] on icon "button" at bounding box center [285, 168] width 8 height 8
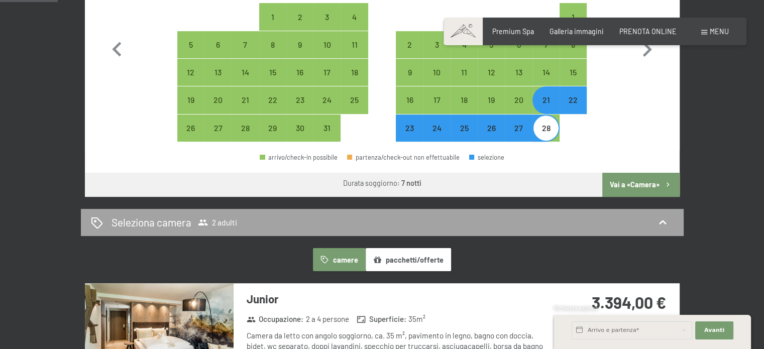
scroll to position [100, 0]
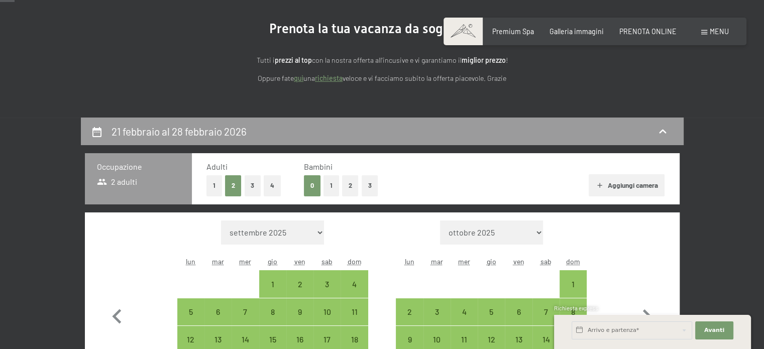
click at [345, 184] on button "2" at bounding box center [350, 185] width 17 height 21
select select "2026-01-01"
select select "2026-02-01"
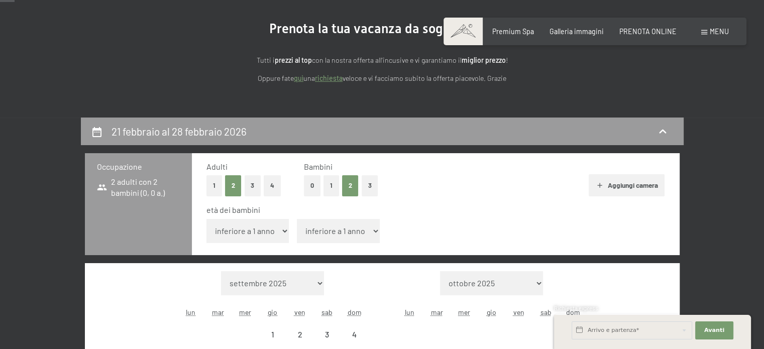
select select "2026-01-01"
select select "2026-02-01"
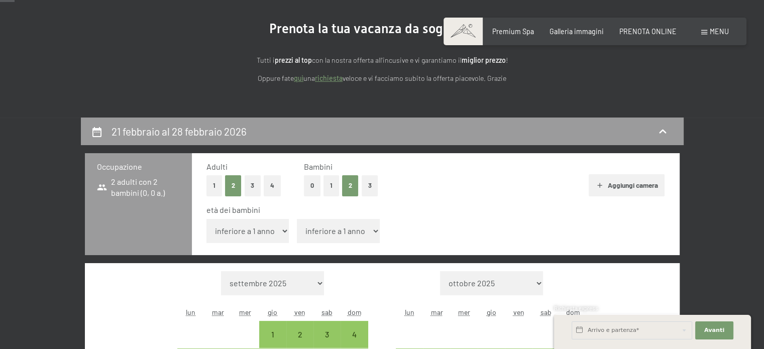
click at [277, 230] on select "inferiore a 1 anno 1 anno 2 anni 3 anni 4 anni 5 anni 6 anni 7 anni 8 anni 9 an…" at bounding box center [247, 231] width 83 height 24
click at [330, 194] on button "1" at bounding box center [331, 185] width 16 height 21
select select "2026-01-01"
select select "2026-02-01"
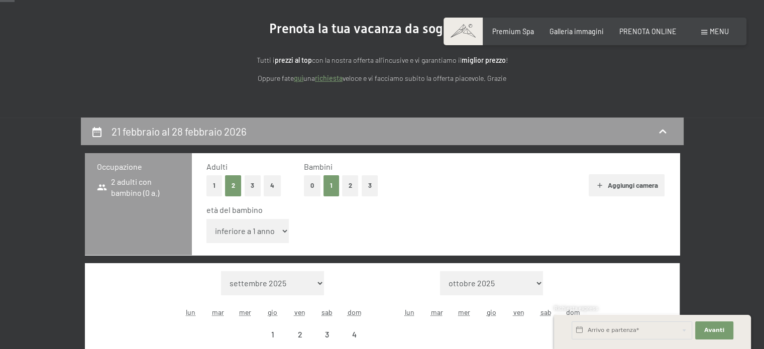
click at [274, 232] on select "inferiore a 1 anno 1 anno 2 anni 3 anni 4 anni 5 anni 6 anni 7 anni 8 anni 9 an…" at bounding box center [247, 231] width 83 height 24
select select "2026-01-01"
select select "2026-02-01"
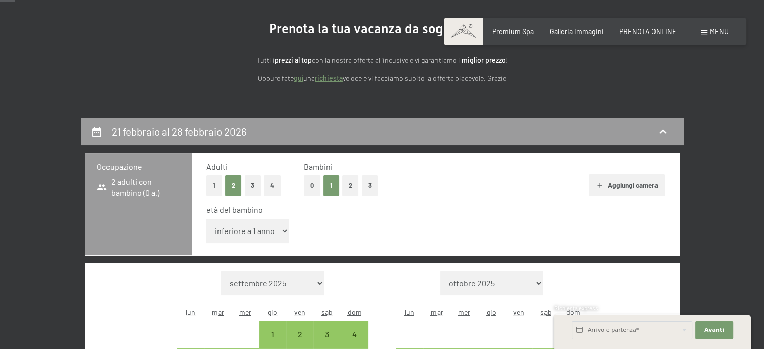
select select "1"
click at [206, 219] on select "inferiore a 1 anno 1 anno 2 anni 3 anni 4 anni 5 anni 6 anni 7 anni 8 anni 9 an…" at bounding box center [247, 231] width 83 height 24
select select "2026-01-01"
select select "2026-02-01"
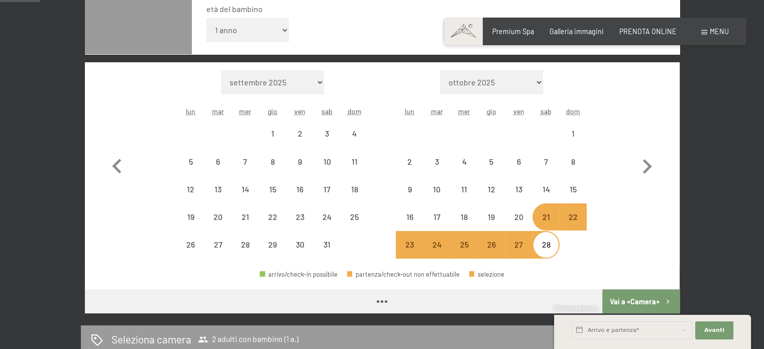
select select "2026-01-01"
select select "2026-02-01"
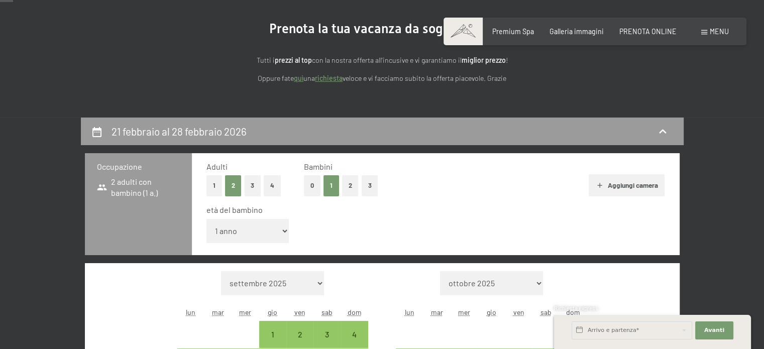
click at [273, 225] on select "inferiore a 1 anno 1 anno 2 anni 3 anni 4 anni 5 anni 6 anni 7 anni 8 anni 9 an…" at bounding box center [247, 231] width 83 height 24
select select "2"
click at [206, 219] on select "inferiore a 1 anno 1 anno 2 anni 3 anni 4 anni 5 anni 6 anni 7 anni 8 anni 9 an…" at bounding box center [247, 231] width 83 height 24
select select "2026-01-01"
select select "2026-02-01"
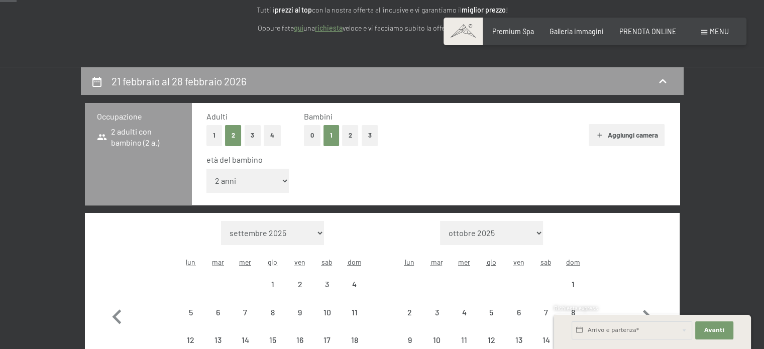
select select "2026-01-01"
select select "2026-02-01"
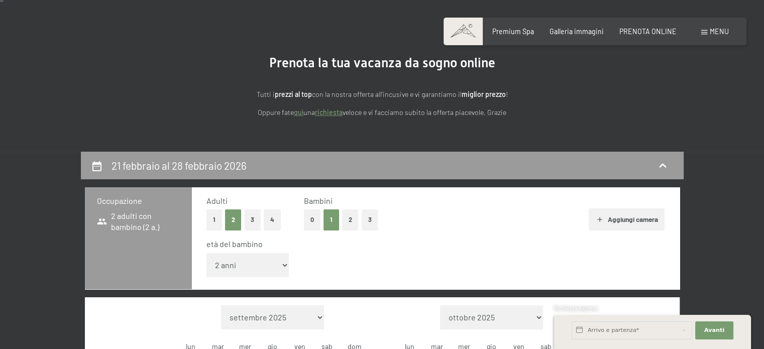
scroll to position [151, 0]
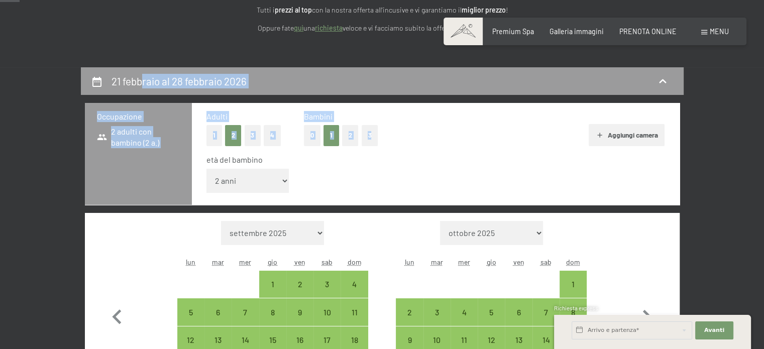
drag, startPoint x: 143, startPoint y: 82, endPoint x: 599, endPoint y: 144, distance: 460.5
click at [586, 146] on div "21 febbraio al 28 febbraio 2026 Occupazione 2 adulti con bambino (2 a.) Adulti …" at bounding box center [382, 272] width 602 height 411
click at [659, 80] on icon at bounding box center [662, 81] width 12 height 12
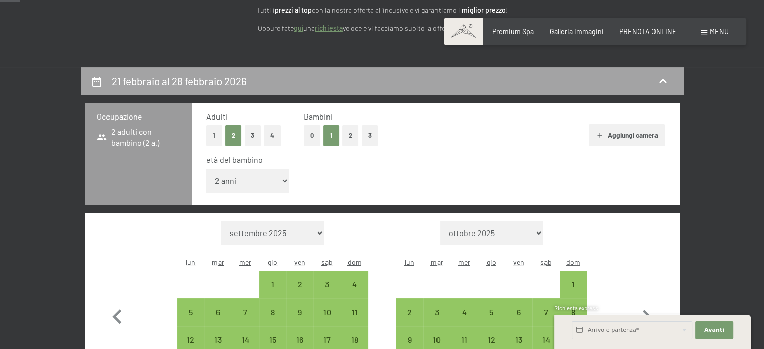
scroll to position [217, 0]
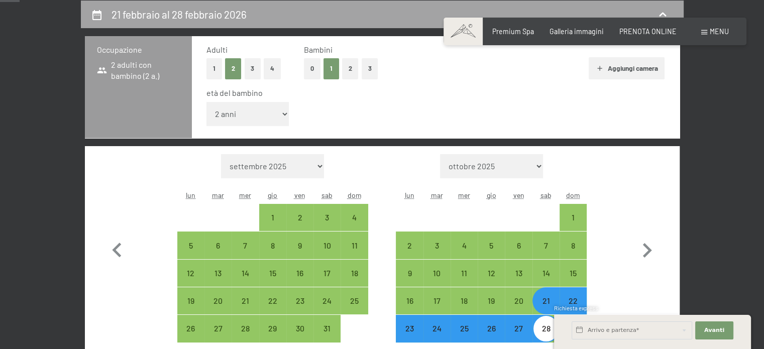
select select "2026-01-01"
select select "2026-02-01"
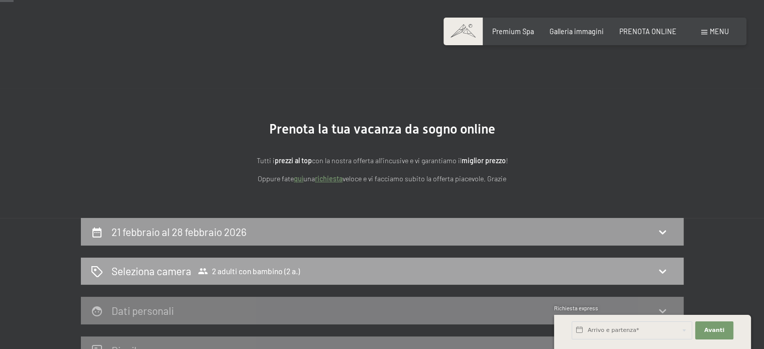
scroll to position [0, 0]
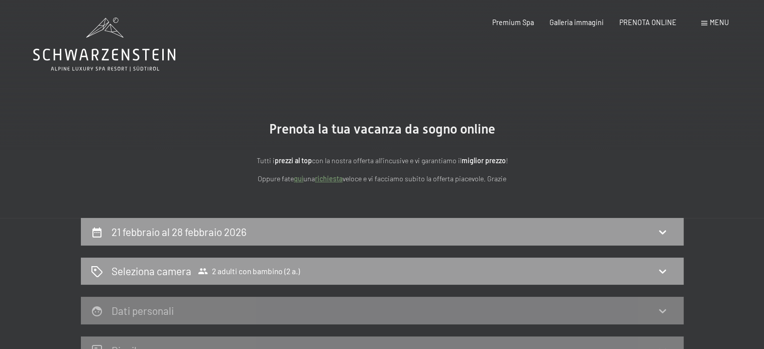
click at [664, 120] on section "Prenota la tua vacanza da sogno online Tutti i prezzi al top con la nostra offe…" at bounding box center [382, 153] width 764 height 130
click at [90, 52] on icon at bounding box center [104, 45] width 142 height 54
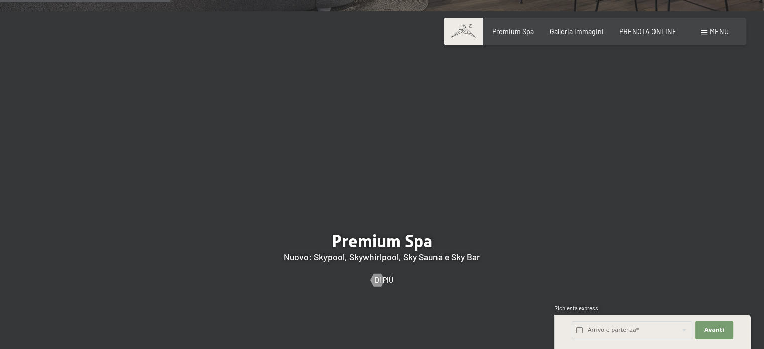
scroll to position [1155, 0]
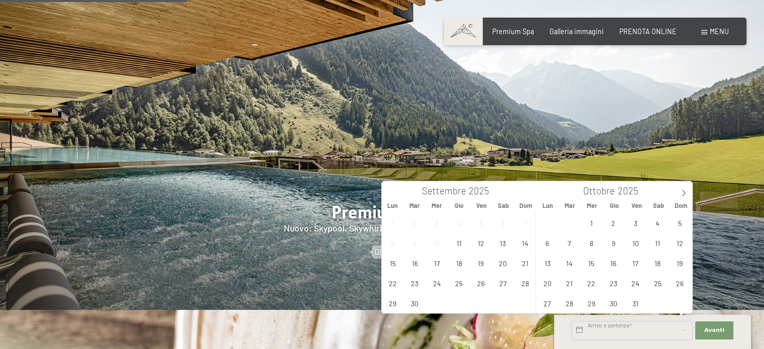
click at [625, 331] on input "text" at bounding box center [631, 330] width 120 height 18
click at [457, 260] on span "18" at bounding box center [459, 263] width 20 height 20
click at [474, 263] on span "19" at bounding box center [481, 263] width 20 height 20
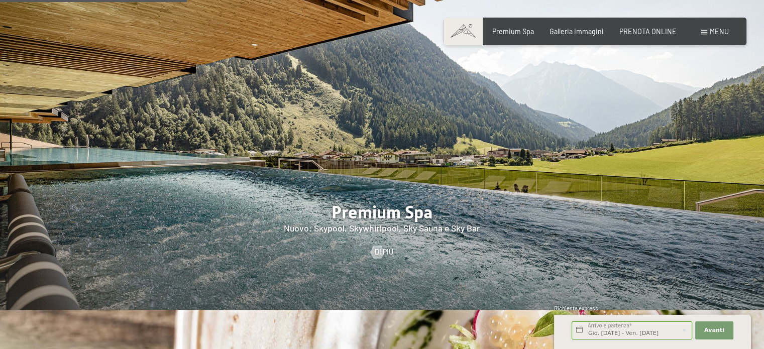
click at [623, 327] on input "Gio. [DATE] - Ven. [DATE]" at bounding box center [631, 330] width 120 height 18
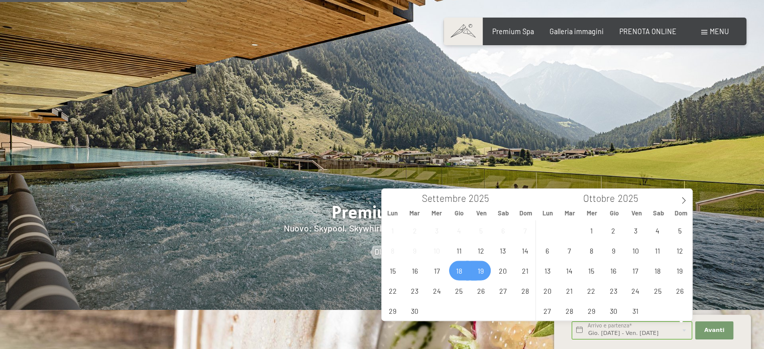
click at [478, 271] on span "19" at bounding box center [481, 271] width 20 height 20
click at [524, 269] on span "21" at bounding box center [525, 271] width 20 height 20
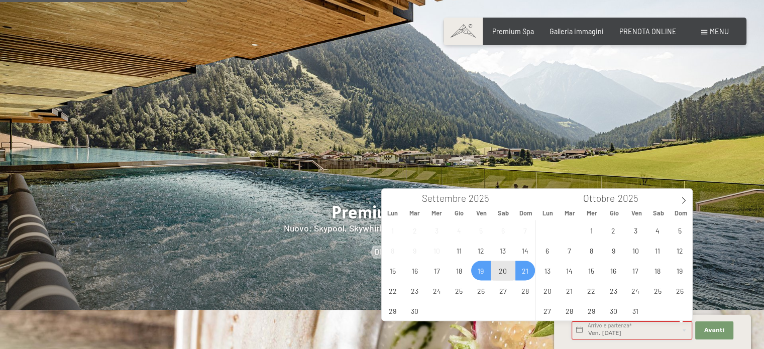
type input "Ven. [DATE] - Dom. [DATE]"
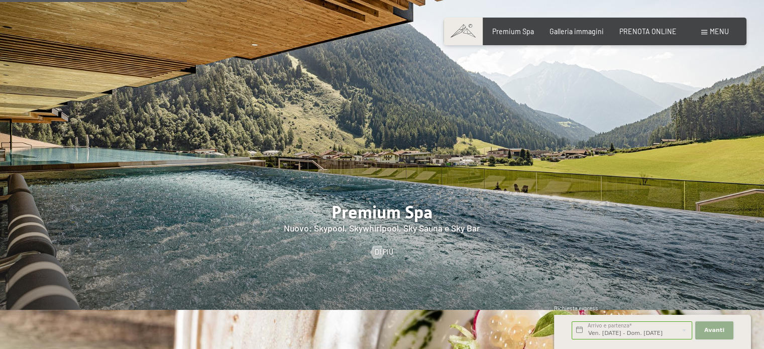
scroll to position [0, 0]
click at [712, 327] on span "Avanti" at bounding box center [714, 330] width 20 height 8
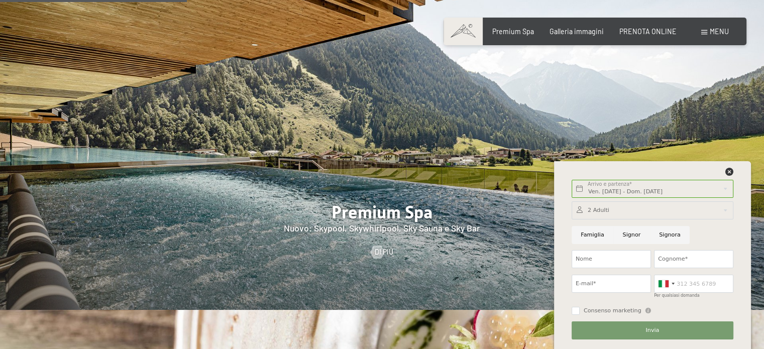
drag, startPoint x: 600, startPoint y: 235, endPoint x: 608, endPoint y: 214, distance: 22.6
click at [608, 214] on div "2 Adulti 2 Adulti Più di 14 anni 0 Bambini Fino a 14 anni Inserisci Famiglia [P…" at bounding box center [652, 270] width 165 height 145
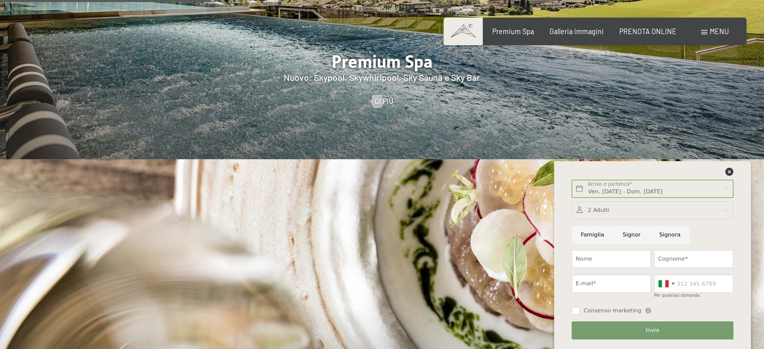
scroll to position [1104, 0]
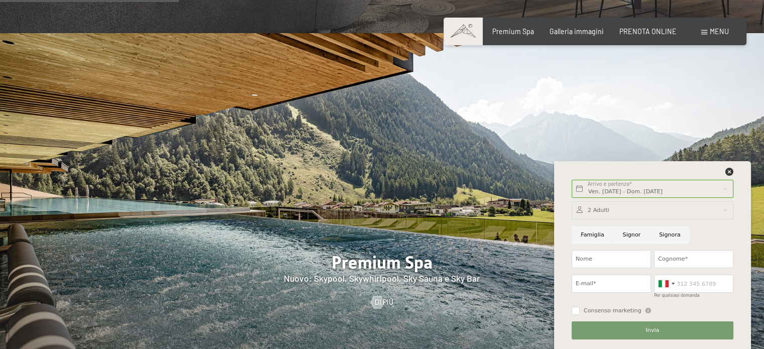
click at [599, 55] on img at bounding box center [382, 196] width 764 height 327
click at [727, 174] on icon at bounding box center [729, 172] width 8 height 8
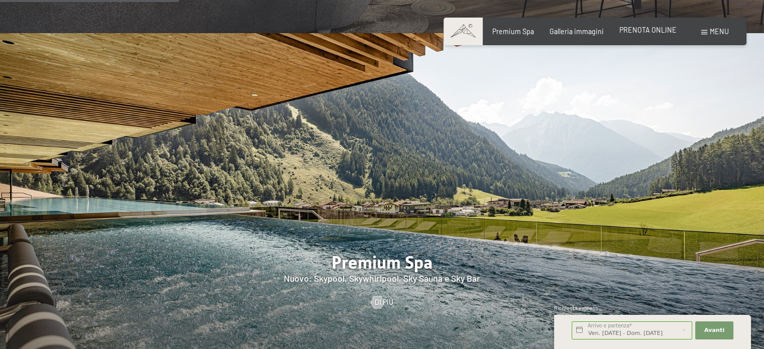
click at [651, 29] on span "PRENOTA ONLINE" at bounding box center [647, 30] width 57 height 9
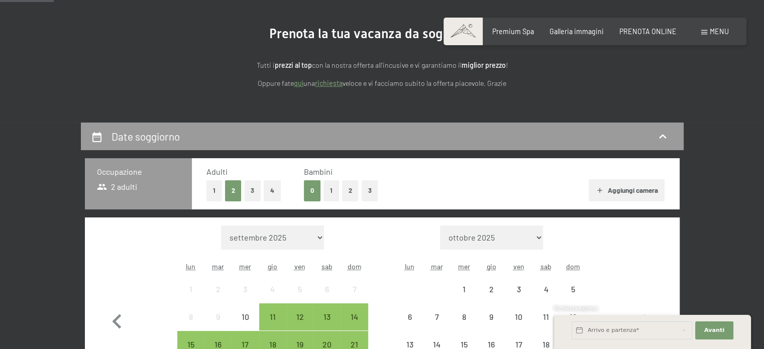
scroll to position [251, 0]
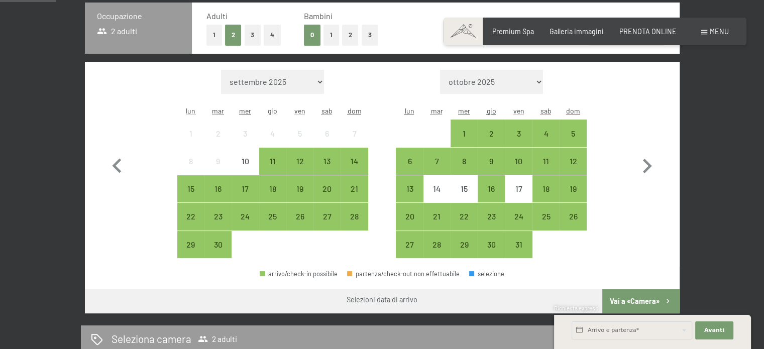
click at [268, 40] on button "4" at bounding box center [272, 35] width 17 height 21
click at [297, 163] on div "12" at bounding box center [299, 169] width 25 height 25
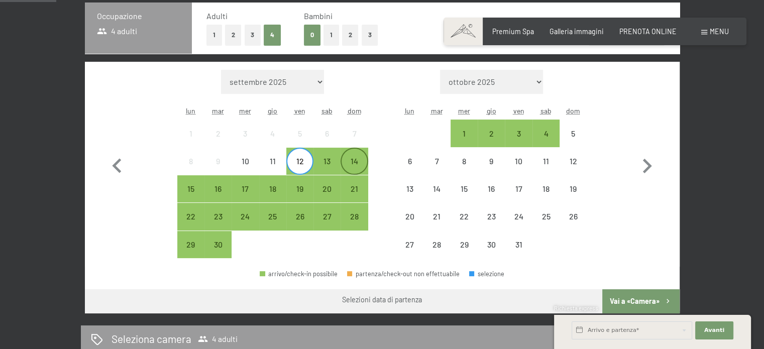
click at [353, 162] on div "14" at bounding box center [353, 169] width 25 height 25
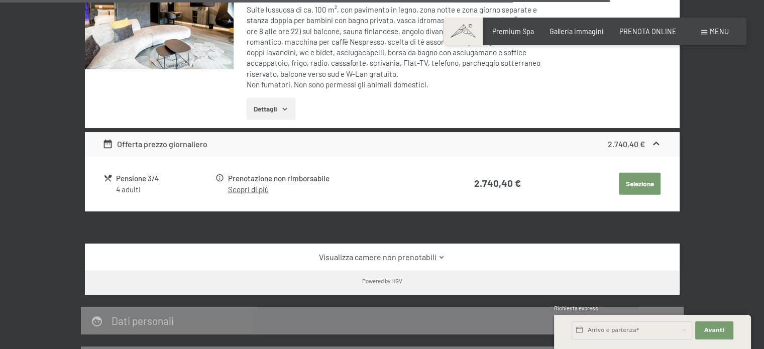
scroll to position [2359, 0]
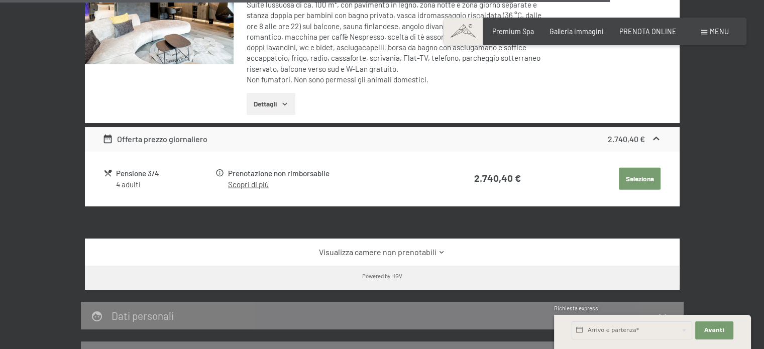
click at [637, 168] on button "Seleziona" at bounding box center [639, 179] width 42 height 22
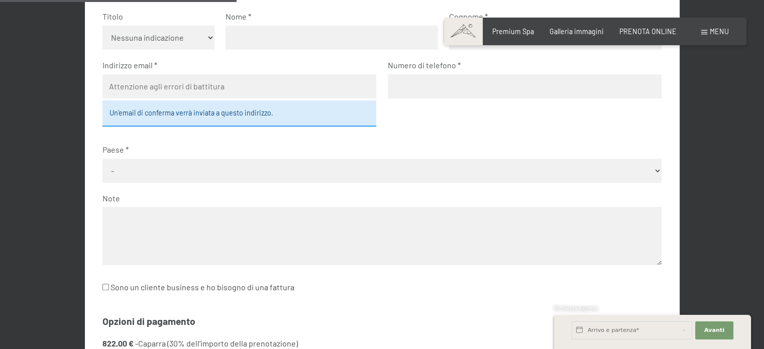
scroll to position [217, 0]
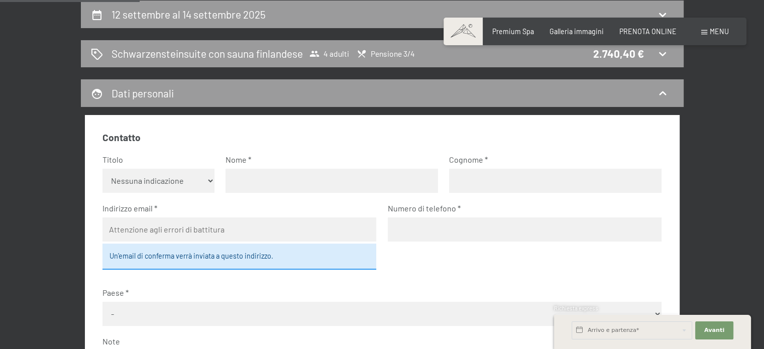
click at [209, 178] on select "Nessuna indicazione Sig.ra Sig." at bounding box center [158, 181] width 112 height 24
select select "m"
click at [102, 169] on select "Nessuna indicazione Sig.ra Sig." at bounding box center [158, 181] width 112 height 24
click at [288, 186] on input "text" at bounding box center [331, 181] width 212 height 24
type input "[PERSON_NAME]"
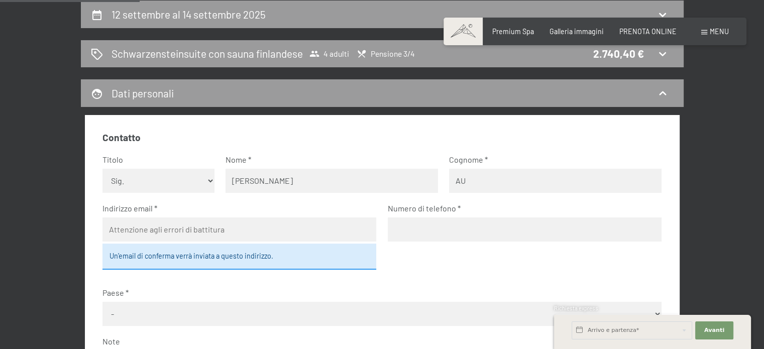
type input "A"
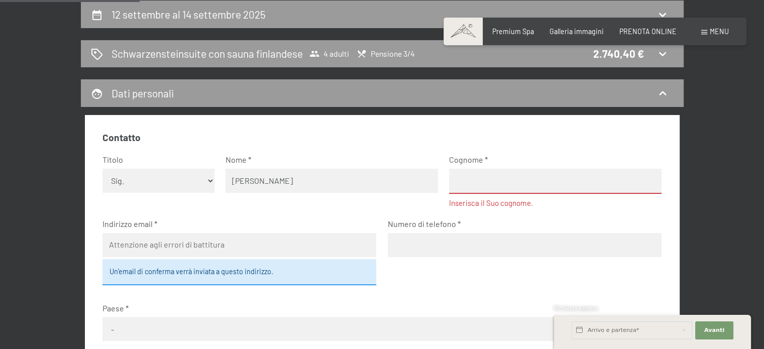
drag, startPoint x: 258, startPoint y: 179, endPoint x: 145, endPoint y: 176, distance: 113.0
click at [145, 176] on fieldset "Contatto Titolo Nessuna indicazione Sig.ra Sig. Nome [PERSON_NAME] Inserisca il…" at bounding box center [381, 298] width 559 height 334
click at [248, 210] on fieldset "Contatto Titolo Nessuna indicazione Sig.ra Sig. Nome Inserisca il Suo nome. Cog…" at bounding box center [381, 298] width 559 height 334
click at [259, 177] on input "text" at bounding box center [331, 181] width 212 height 25
drag, startPoint x: 179, startPoint y: 182, endPoint x: 168, endPoint y: 181, distance: 11.1
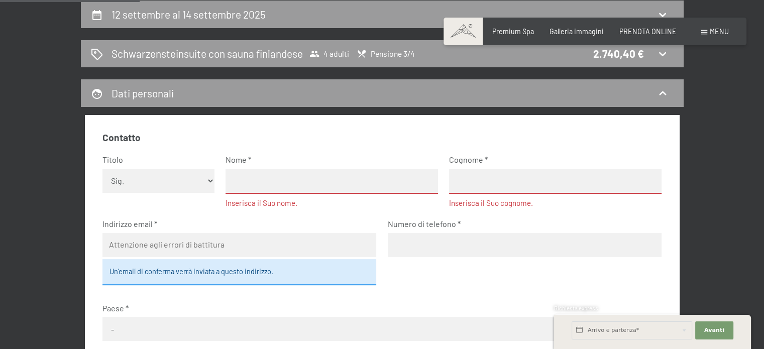
click at [168, 181] on select "Nessuna indicazione Sig.ra Sig." at bounding box center [158, 181] width 112 height 24
select select
click at [102, 169] on select "Nessuna indicazione Sig.ra Sig." at bounding box center [158, 181] width 112 height 24
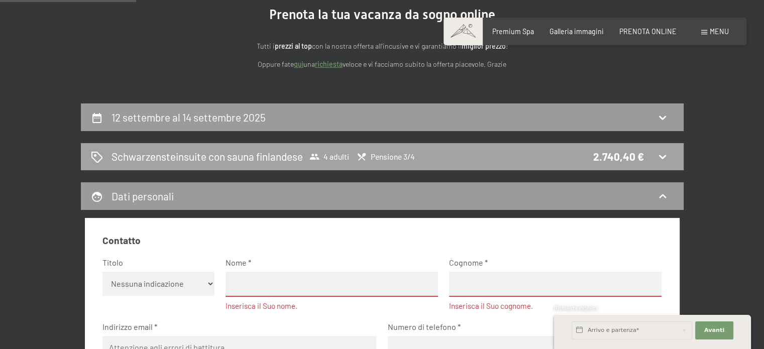
scroll to position [0, 0]
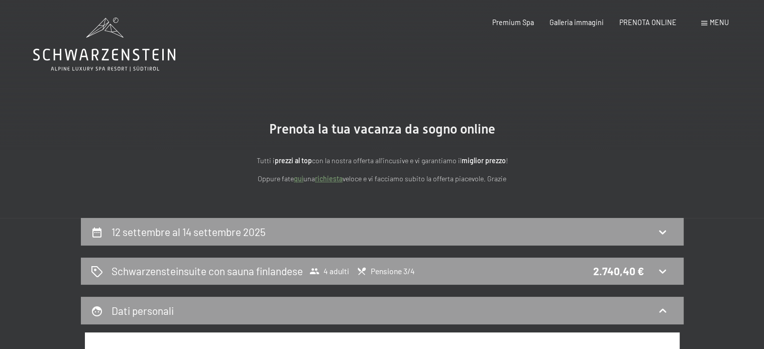
click at [120, 49] on icon at bounding box center [104, 45] width 142 height 54
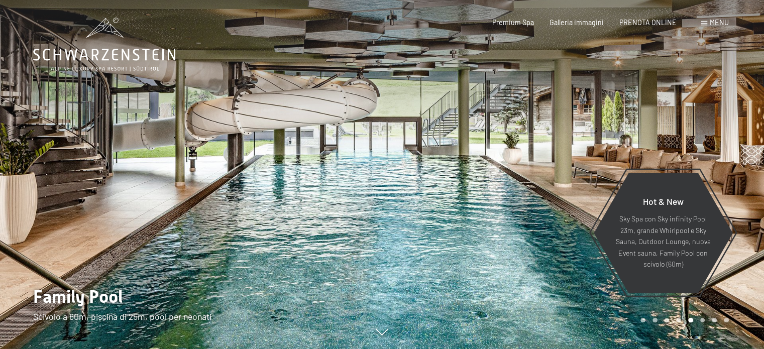
drag, startPoint x: 453, startPoint y: 143, endPoint x: 238, endPoint y: 150, distance: 215.0
click at [238, 348] on div at bounding box center [382, 349] width 724 height 0
